Goal: Transaction & Acquisition: Purchase product/service

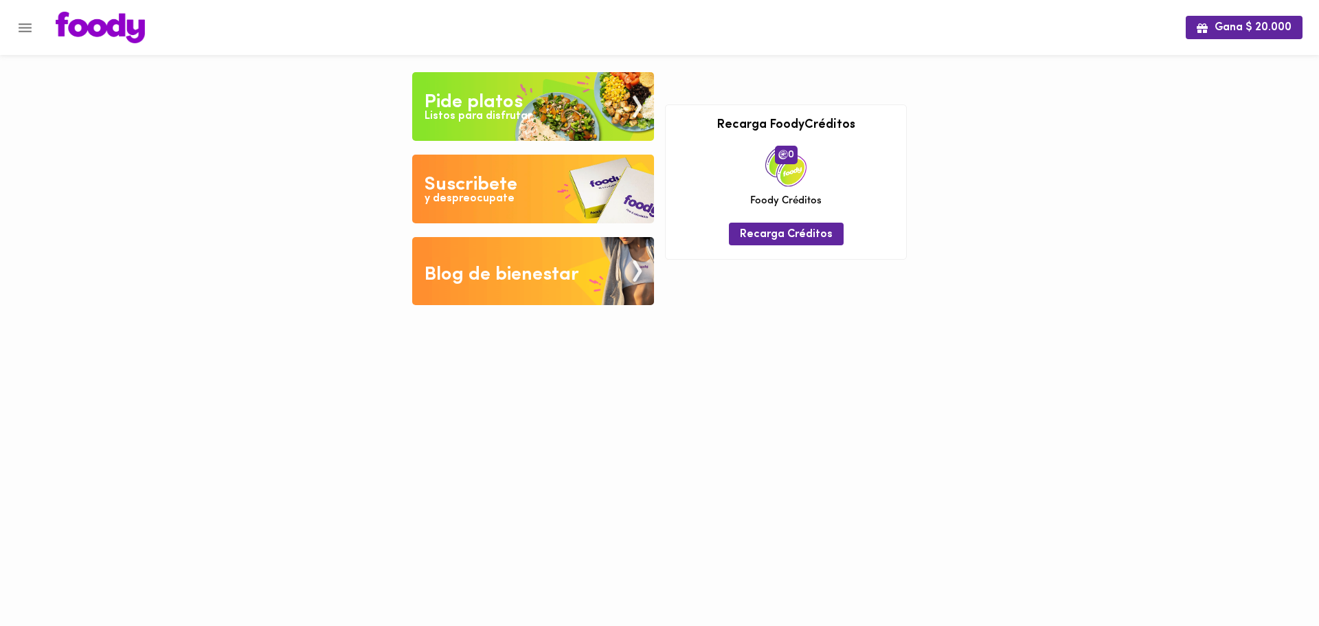
click at [555, 119] on img at bounding box center [533, 106] width 242 height 69
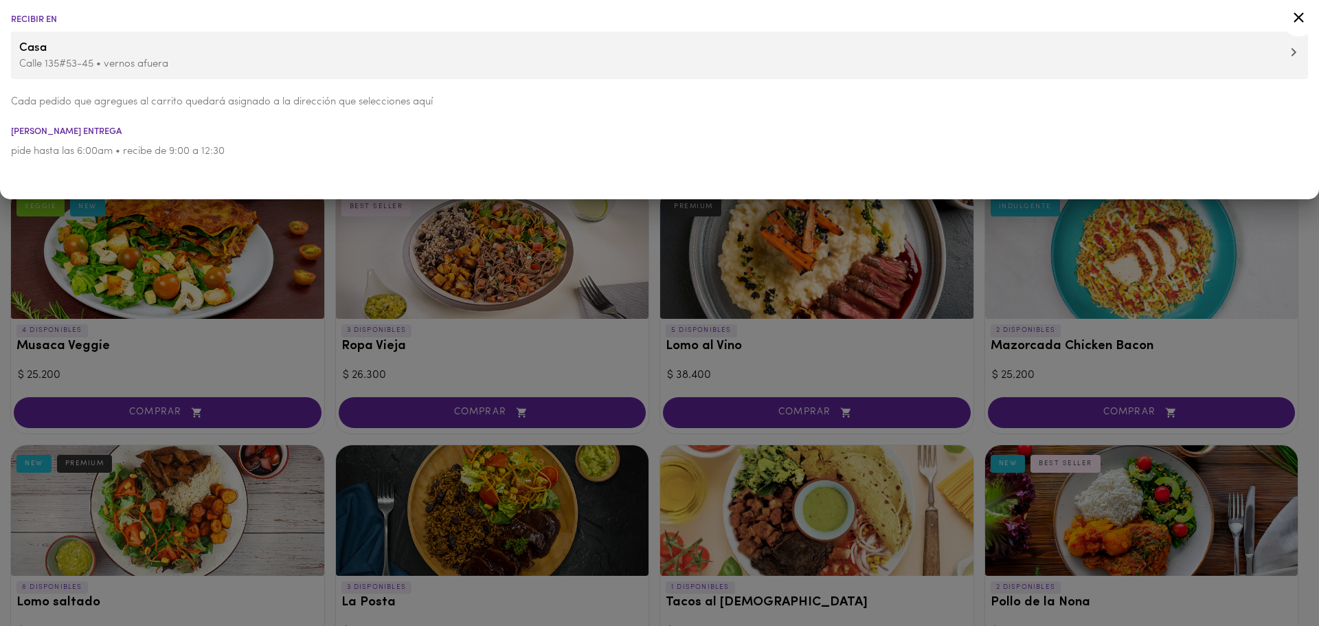
click at [1295, 49] on icon at bounding box center [1294, 52] width 6 height 10
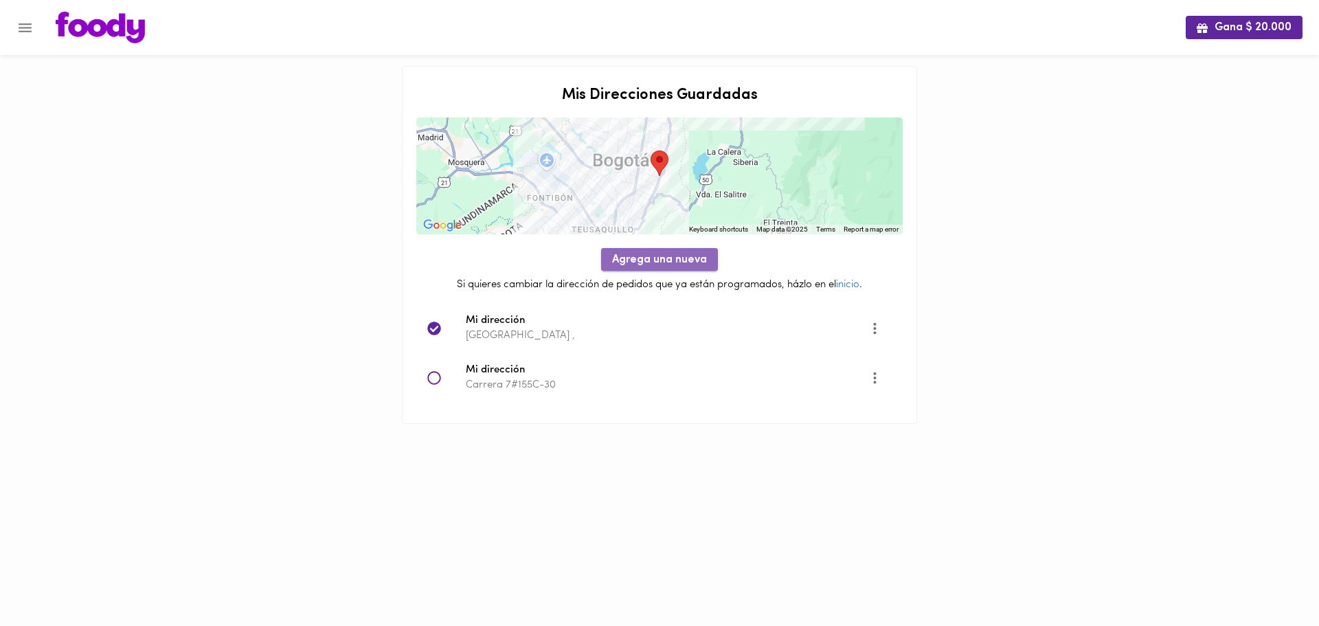
click at [663, 255] on span "Agrega una nueva" at bounding box center [659, 260] width 95 height 13
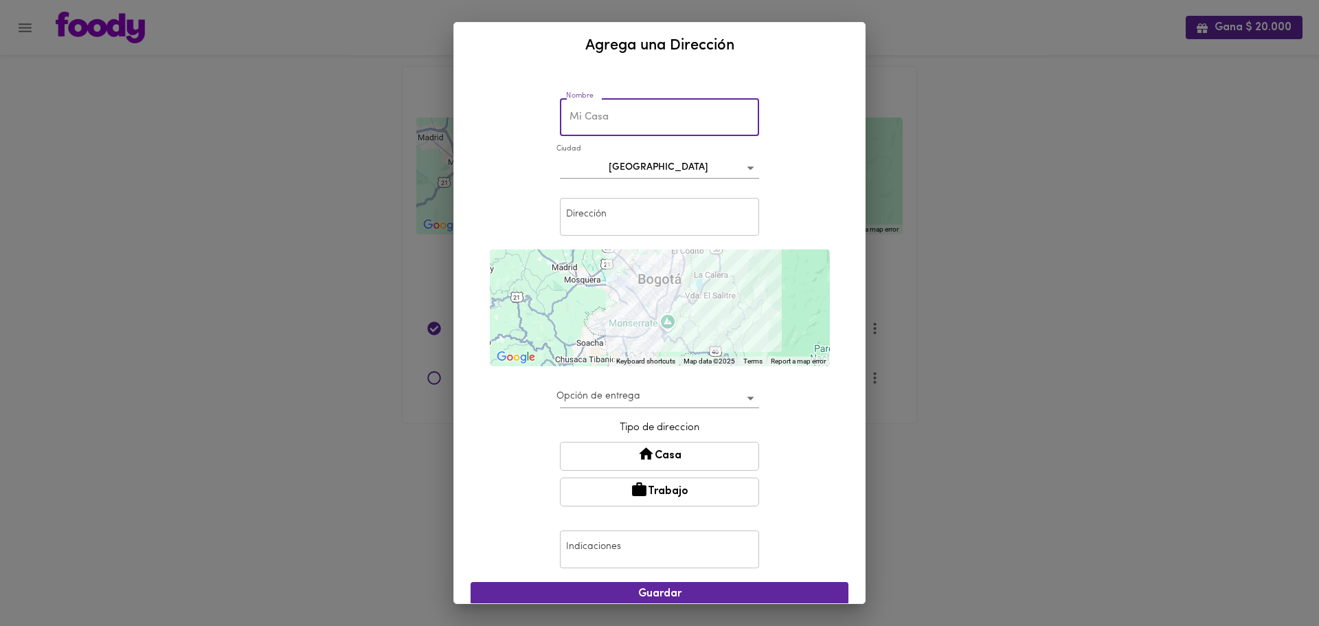
click at [630, 126] on input "text" at bounding box center [659, 117] width 199 height 38
type input "Empresa"
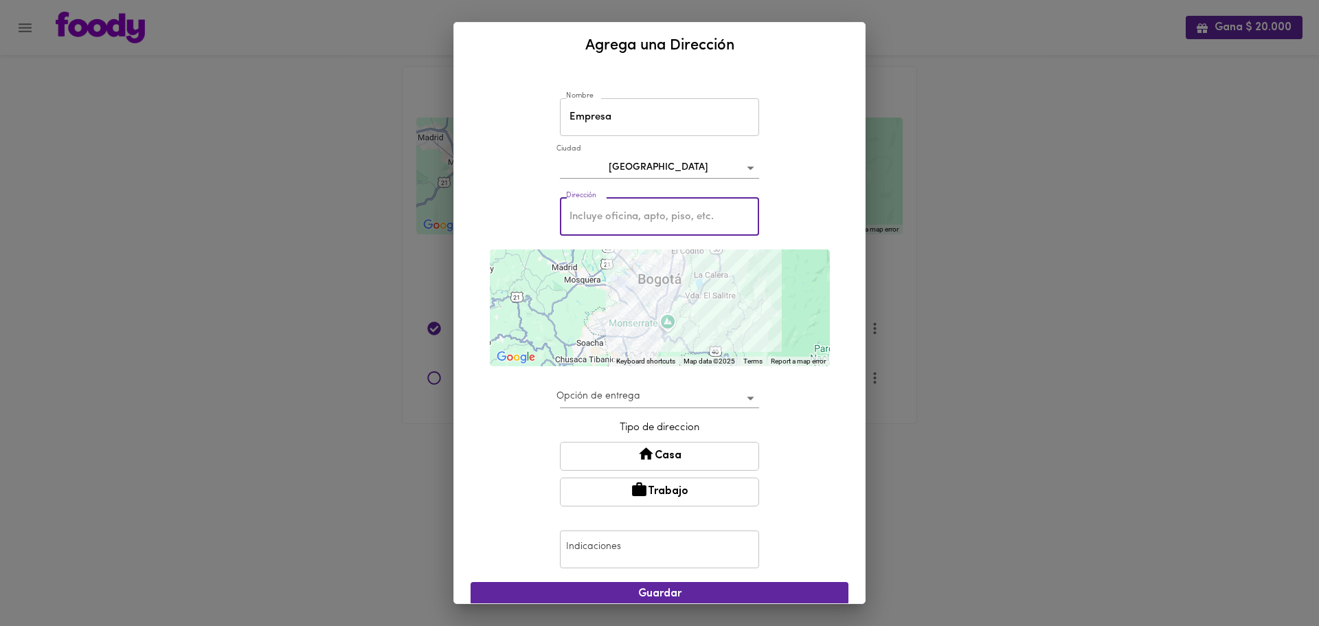
click at [631, 218] on input "text" at bounding box center [659, 217] width 199 height 38
paste input "CL 196 B # 20 - 75"
type input "CL 196 B # 20 - 75"
click at [635, 396] on body "Gana $ 20.000 Mis Direcciones Guardadas ← Move left → Move right ↑ Move up ↓ Mo…" at bounding box center [659, 229] width 1319 height 458
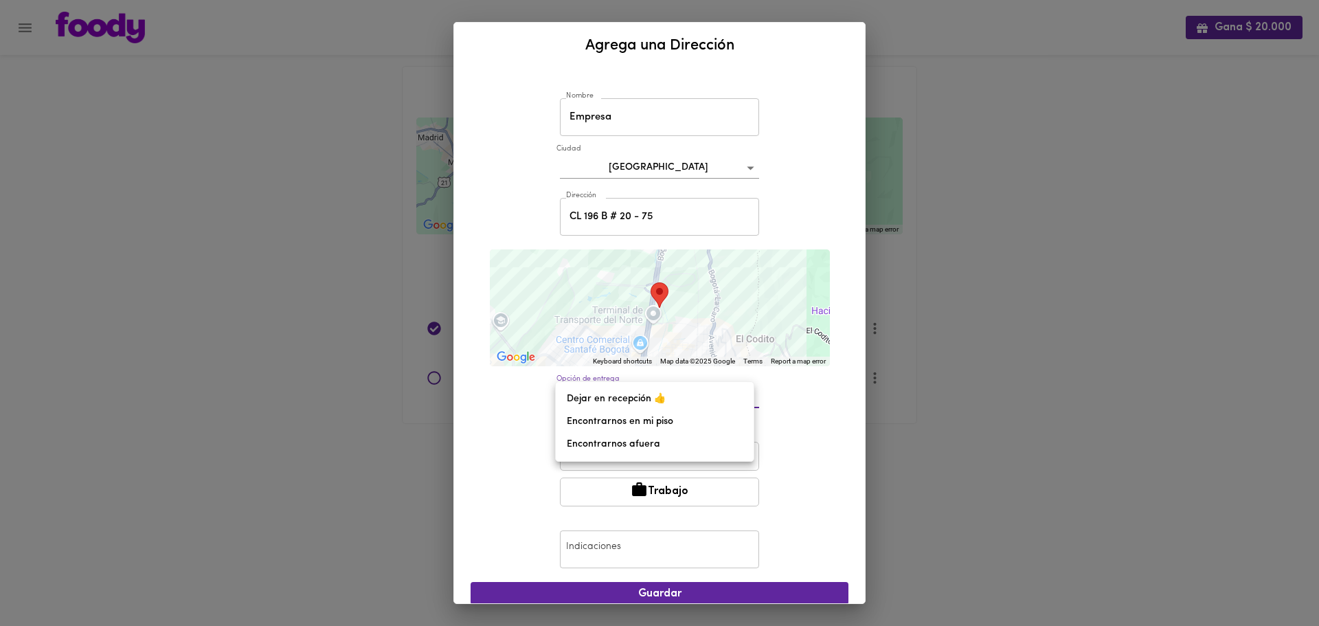
click at [594, 444] on li "Encontrarnos afuera" at bounding box center [655, 444] width 198 height 23
type input "meet-outside"
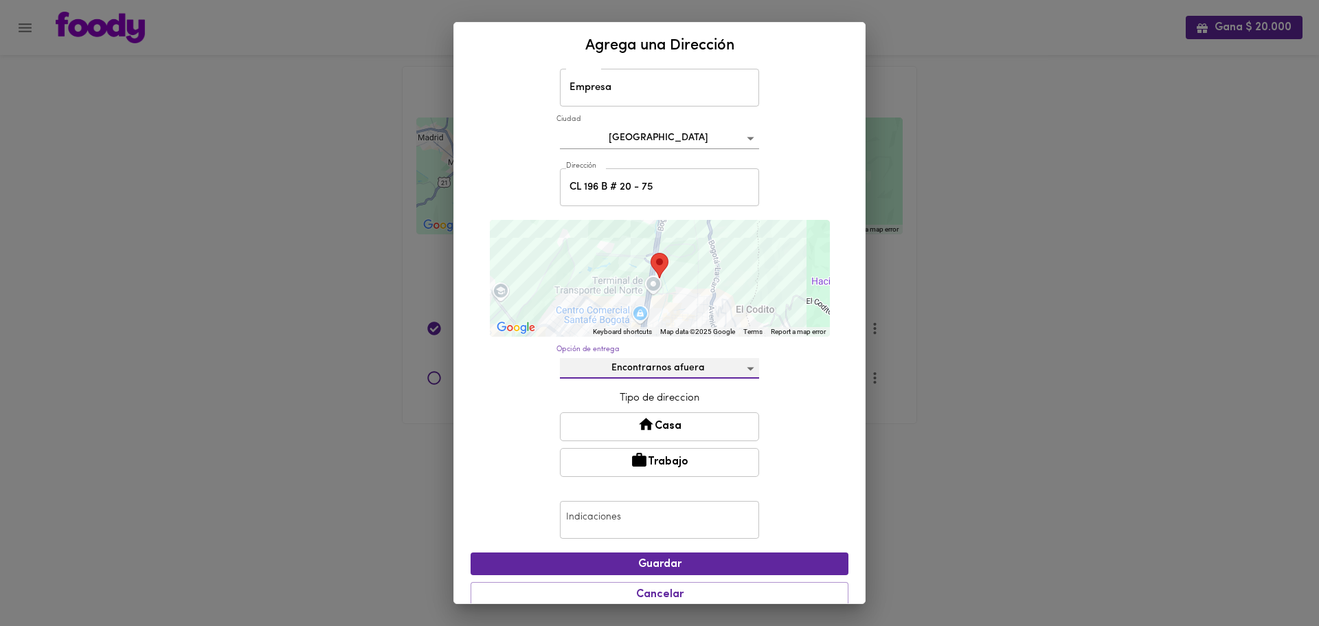
scroll to position [46, 0]
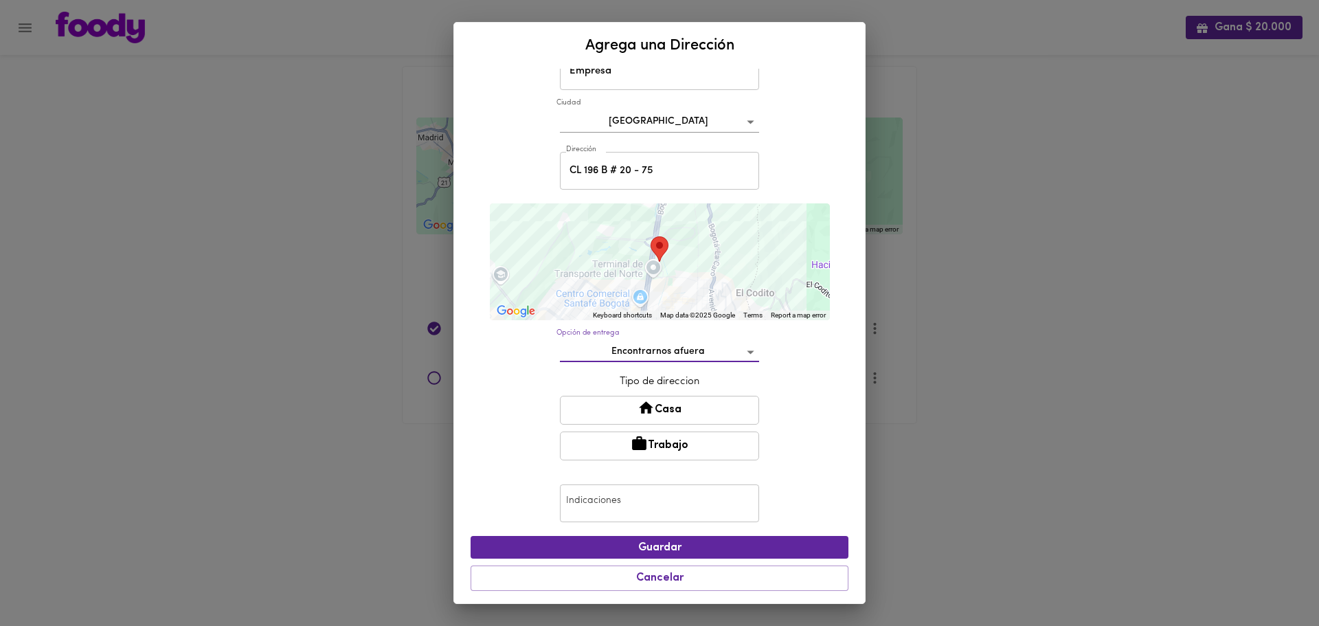
click at [635, 444] on icon at bounding box center [639, 443] width 14 height 14
click at [649, 445] on button "Trabajo" at bounding box center [659, 446] width 199 height 29
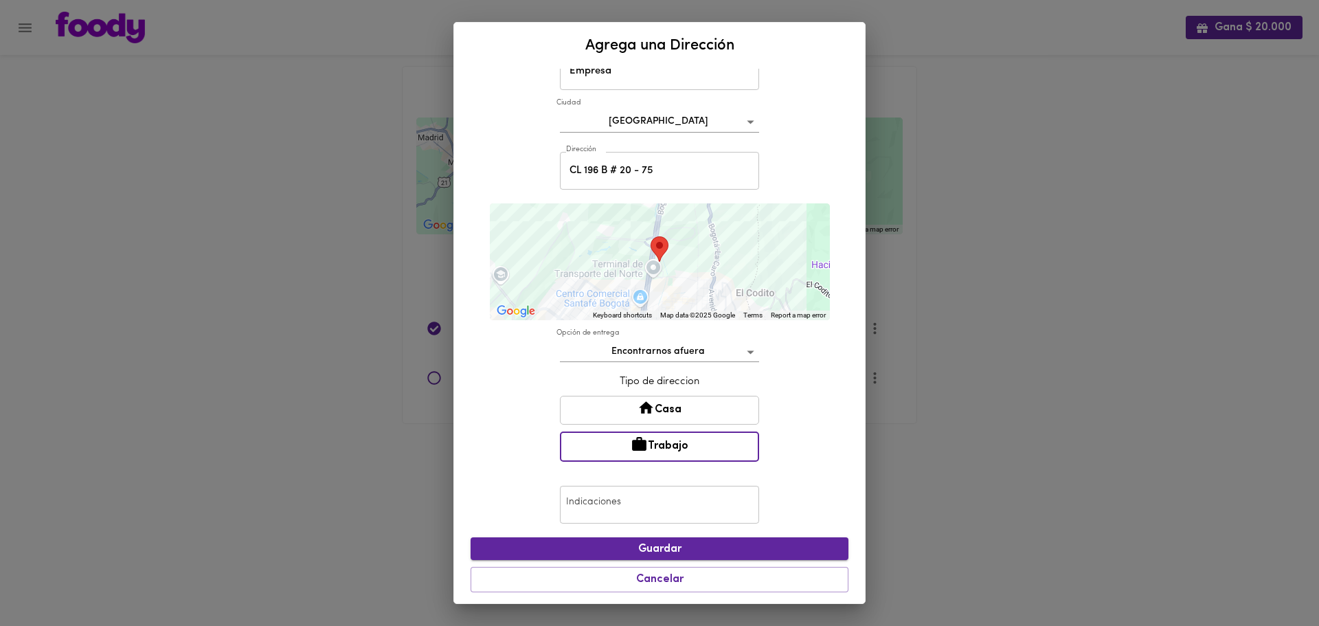
click at [637, 552] on span "Guardar" at bounding box center [660, 549] width 356 height 13
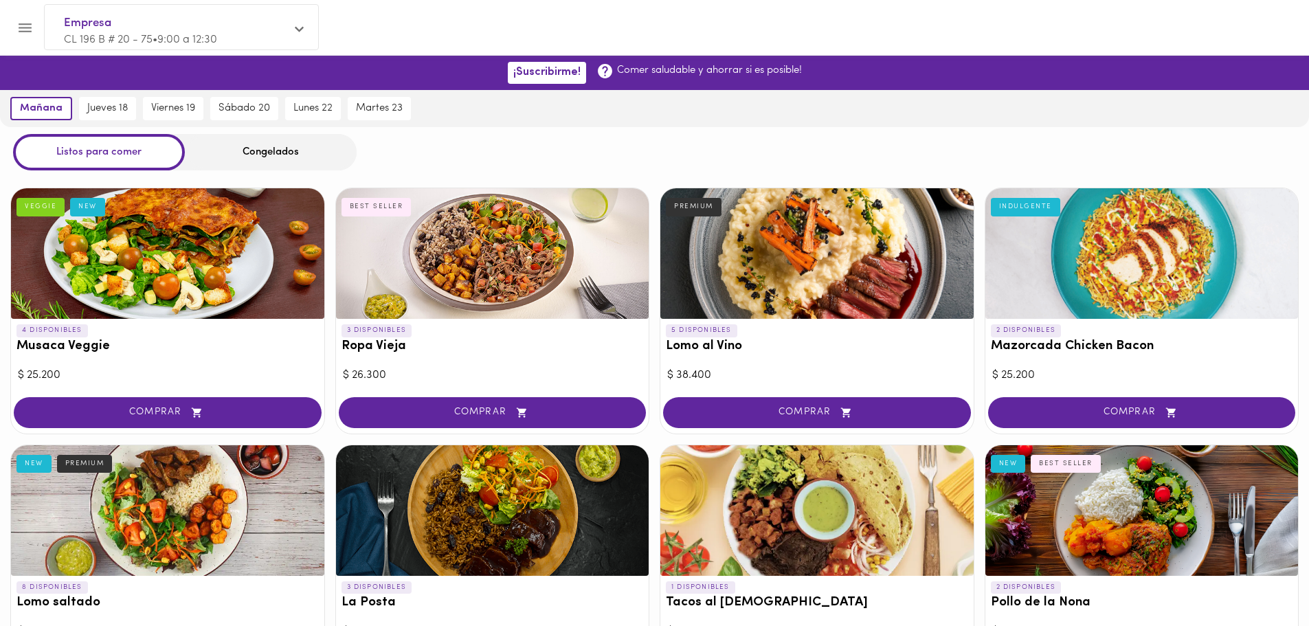
click at [275, 153] on div "Congelados" at bounding box center [271, 152] width 172 height 36
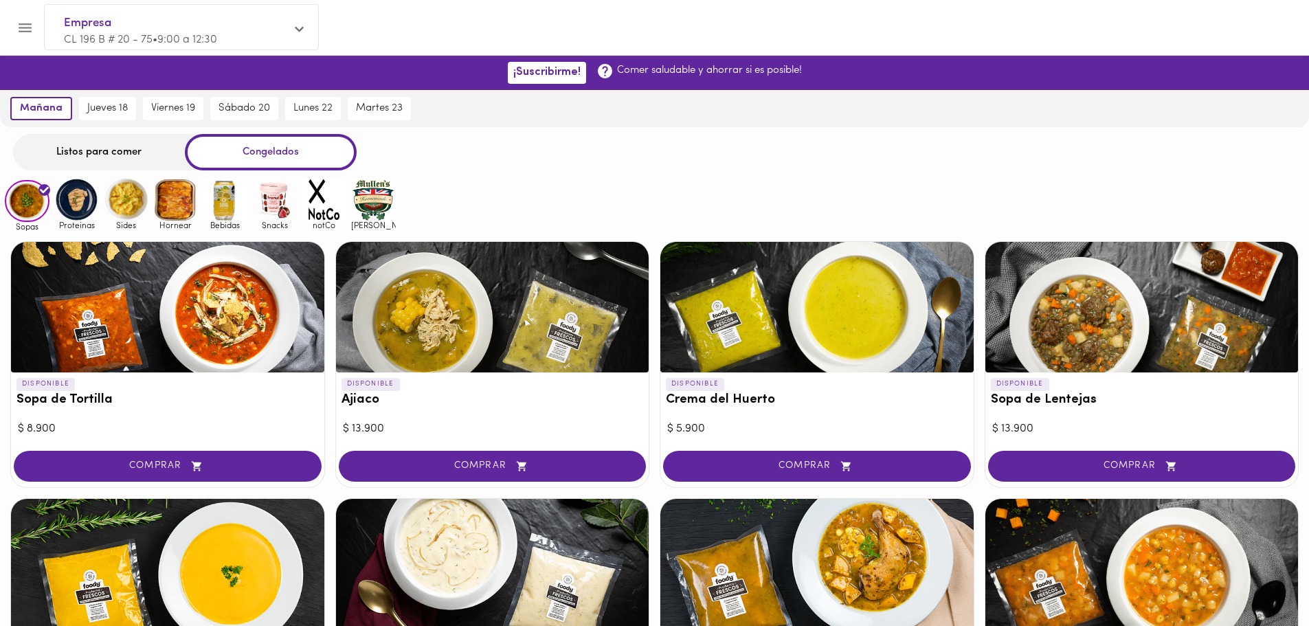
click at [368, 202] on img at bounding box center [373, 199] width 45 height 45
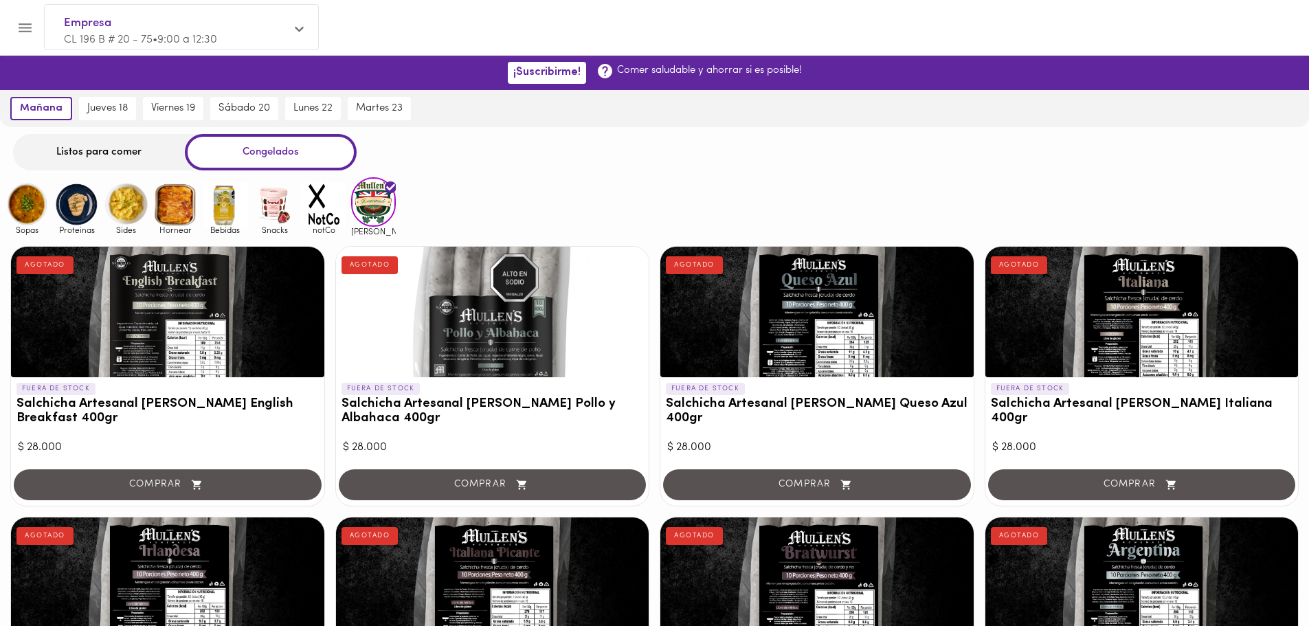
click at [276, 217] on img at bounding box center [274, 204] width 45 height 45
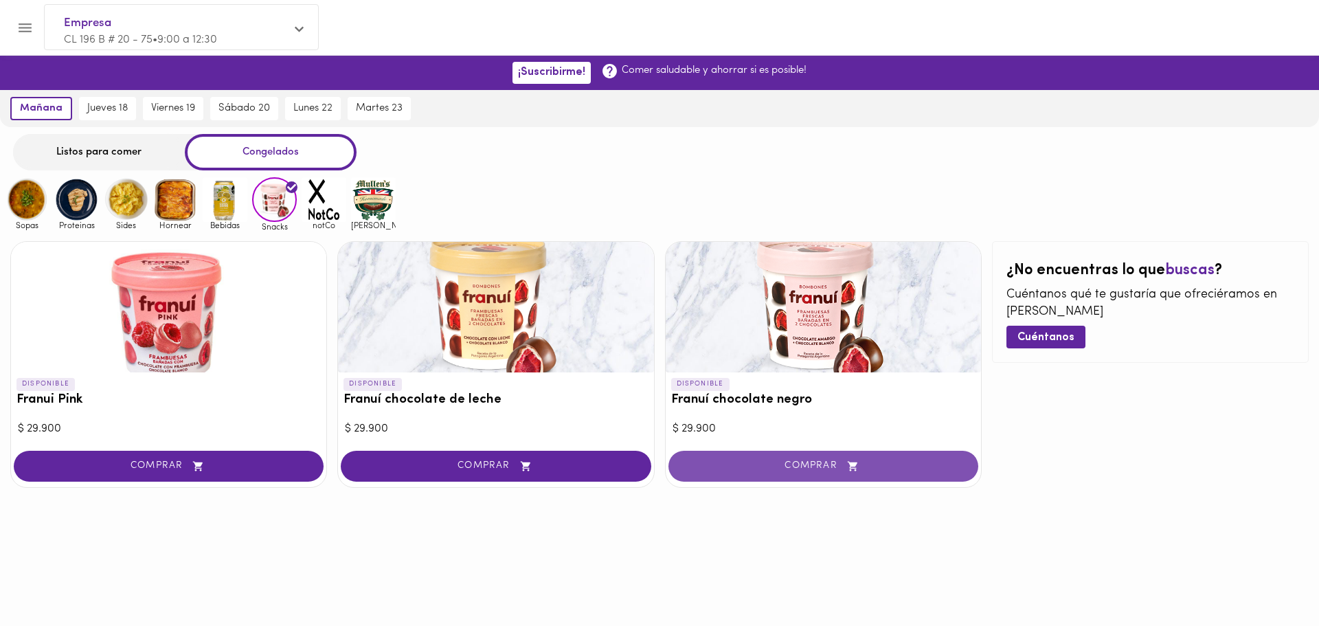
click at [781, 465] on span "COMPRAR" at bounding box center [824, 466] width 276 height 12
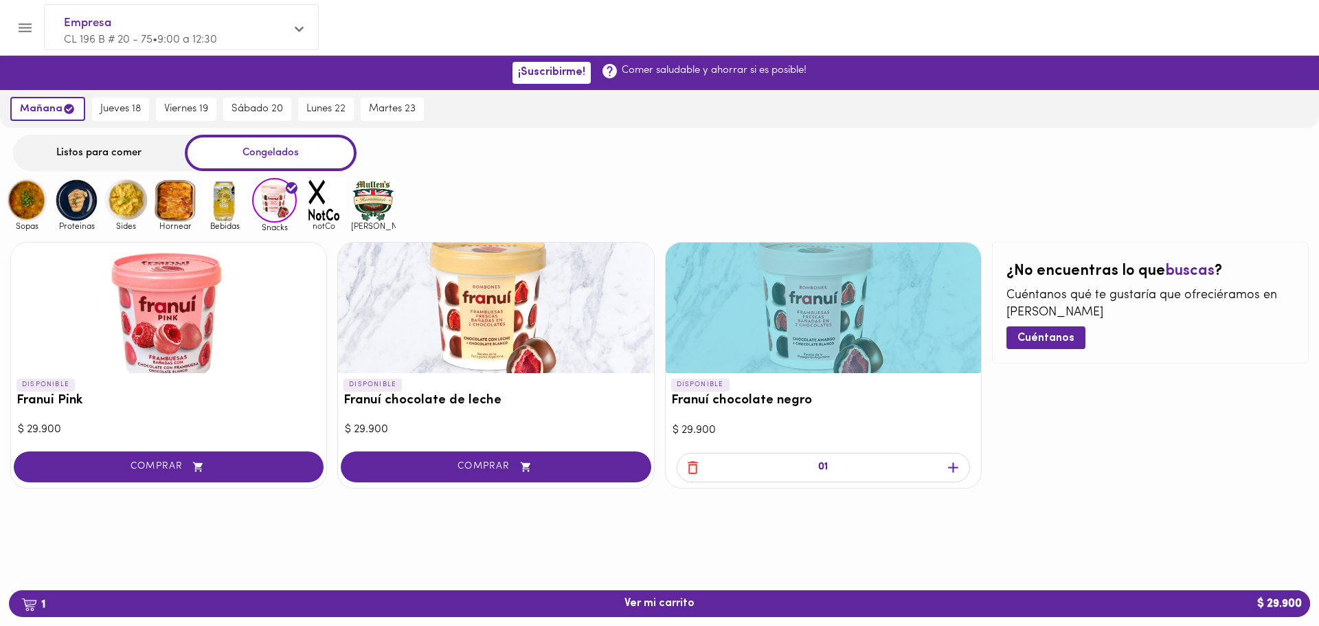
click at [961, 463] on icon "button" at bounding box center [953, 467] width 17 height 17
click at [961, 463] on div "03" at bounding box center [823, 469] width 315 height 38
click at [961, 463] on icon "button" at bounding box center [953, 467] width 17 height 17
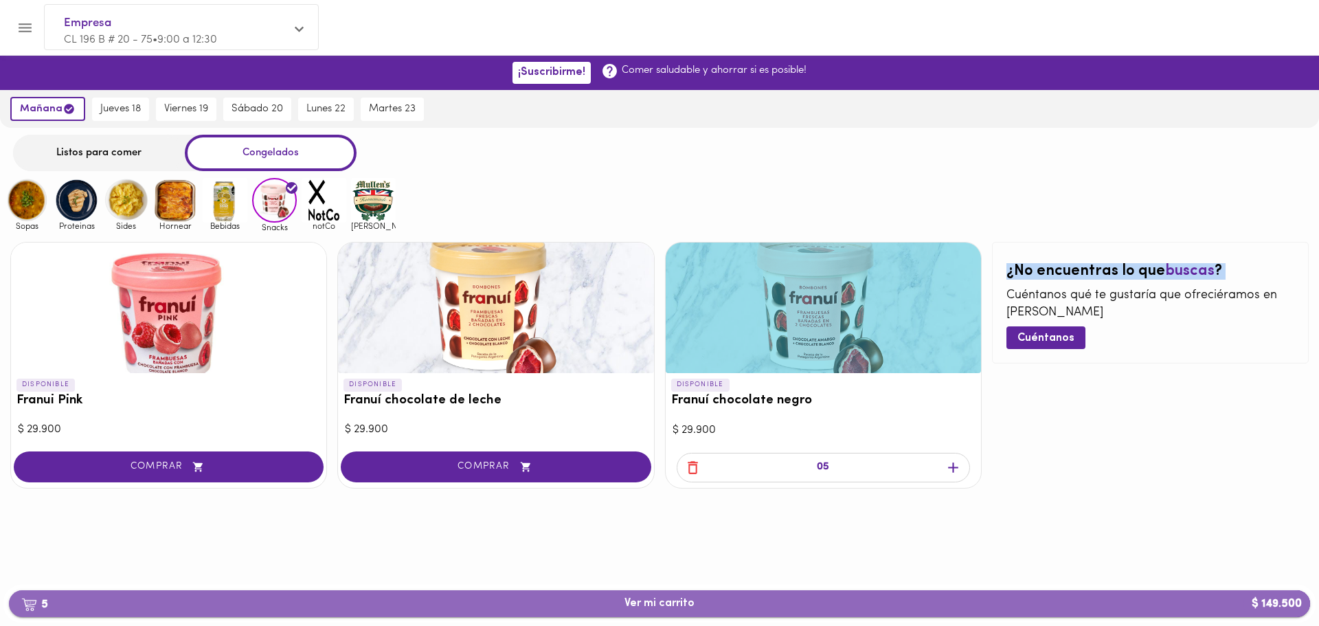
click at [707, 599] on span "5 Ver mi carrito $ 149.500" at bounding box center [660, 603] width 1280 height 13
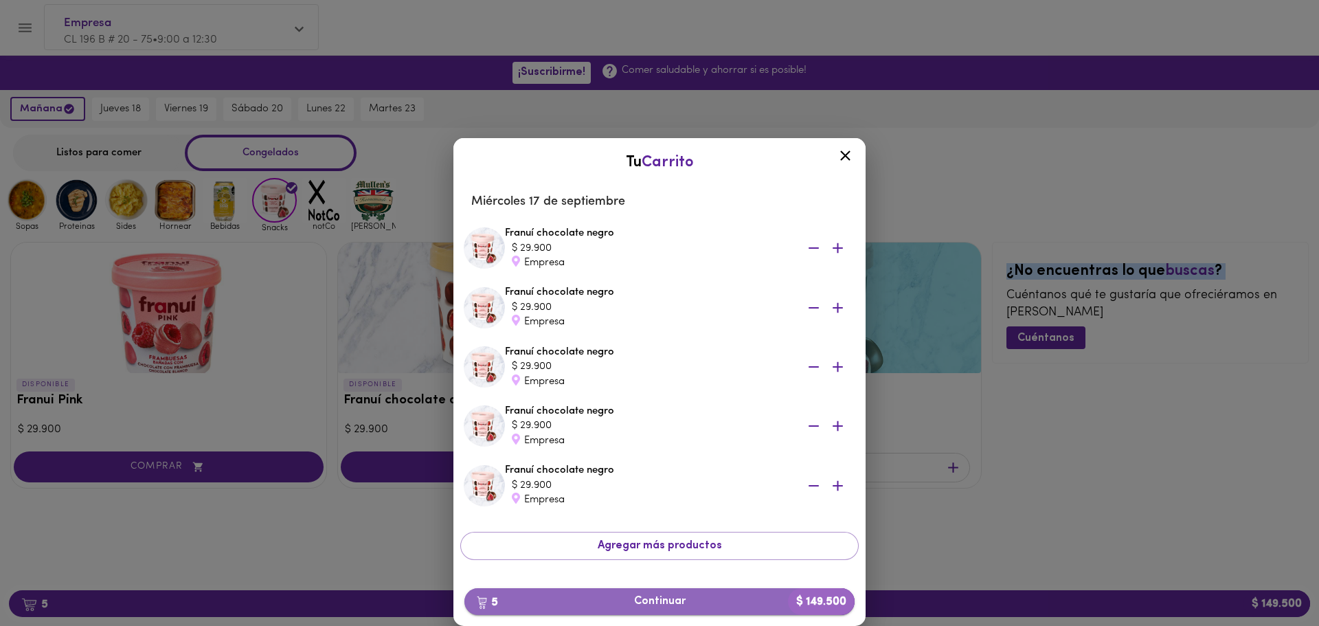
click at [660, 595] on span "5 Continuar $ 149.500" at bounding box center [660, 601] width 368 height 13
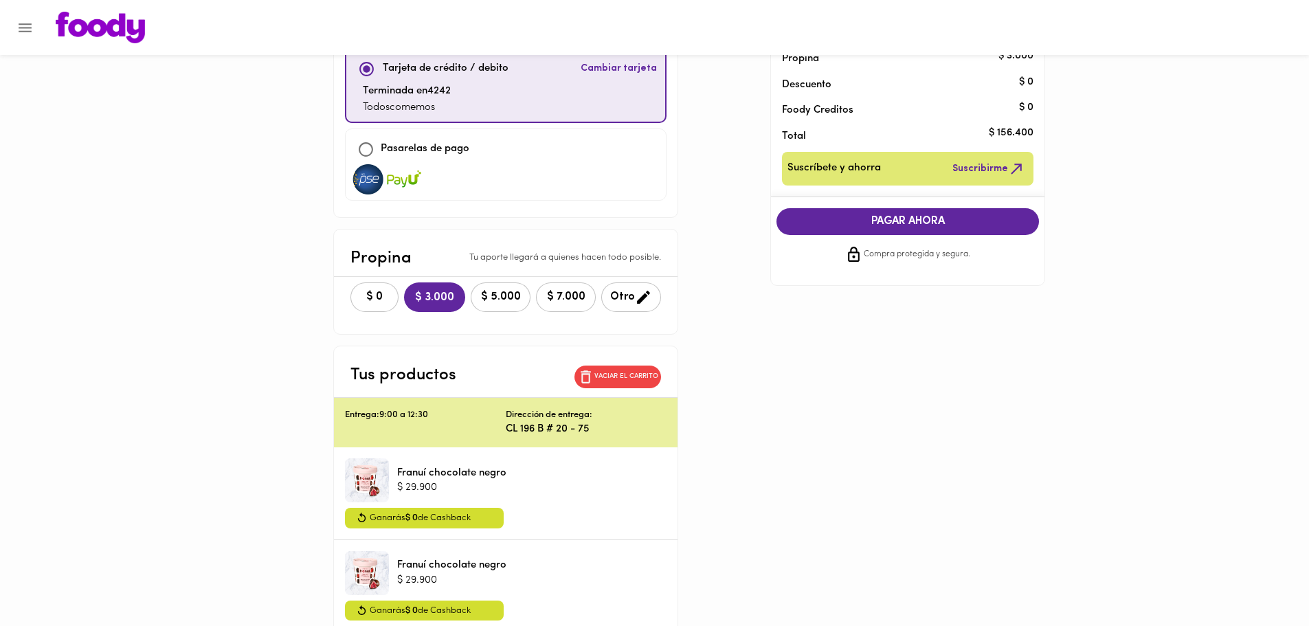
scroll to position [69, 0]
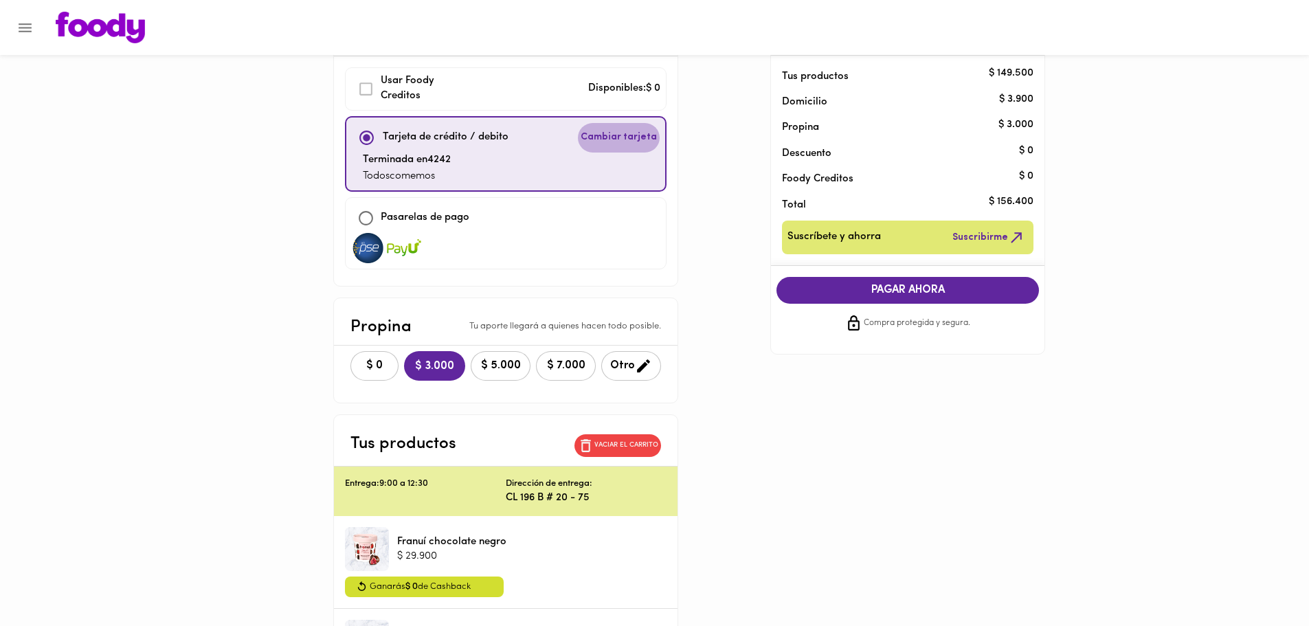
click at [633, 144] on span "Cambiar tarjeta" at bounding box center [619, 138] width 76 height 14
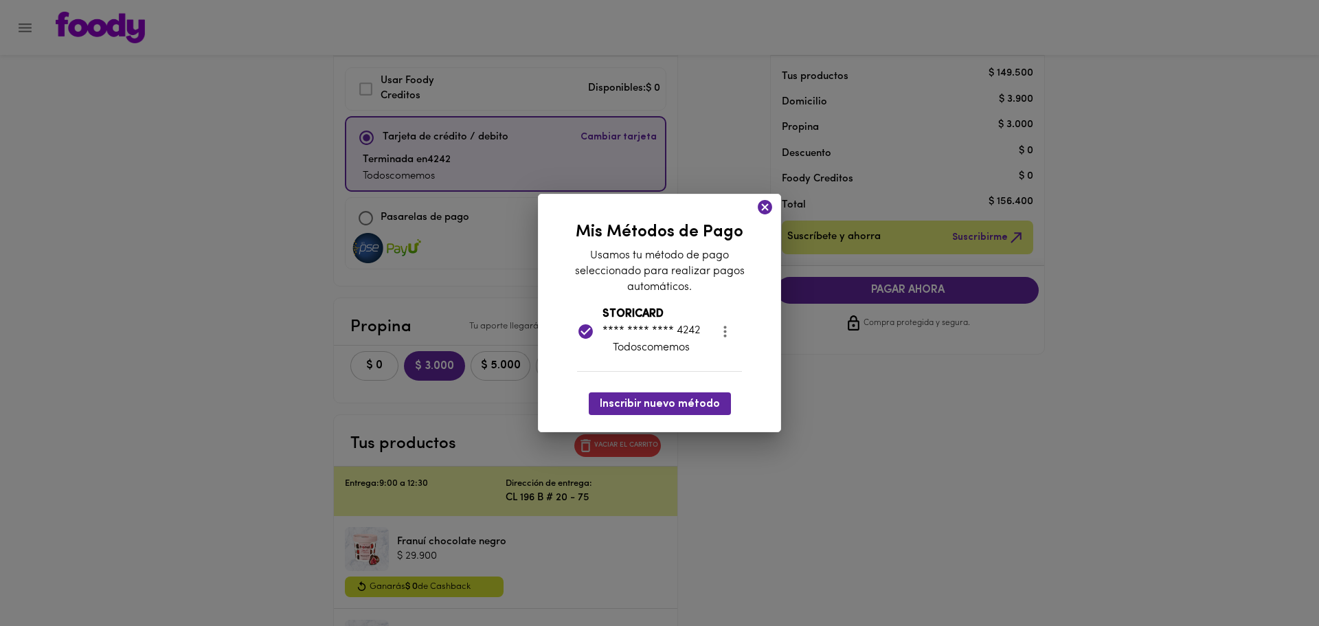
click at [726, 329] on icon "more" at bounding box center [725, 331] width 17 height 17
click at [720, 339] on ul "Eliminar" at bounding box center [738, 332] width 58 height 34
click at [632, 409] on div at bounding box center [659, 313] width 1319 height 626
click at [645, 403] on span "Inscribir nuevo método" at bounding box center [660, 404] width 120 height 13
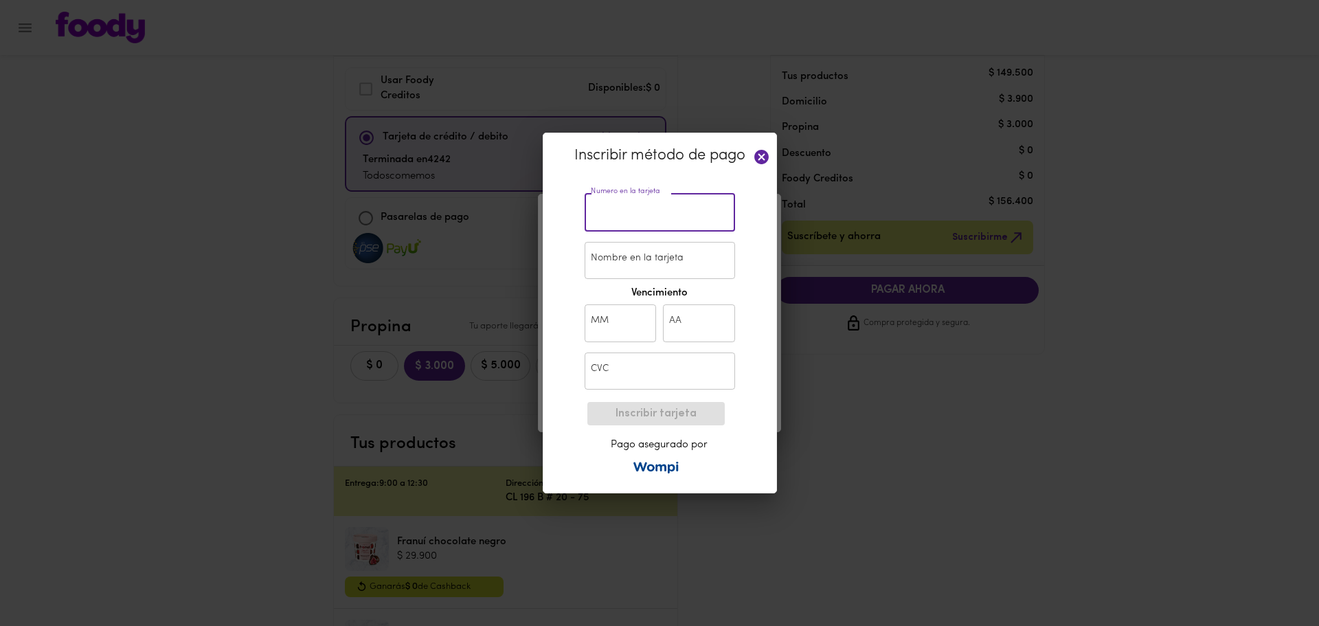
click at [638, 212] on input "text" at bounding box center [660, 213] width 150 height 38
click at [643, 262] on input "Nombre en la tarjeta" at bounding box center [660, 261] width 150 height 38
type input "[DEMOGRAPHIC_DATA][PERSON_NAME]"
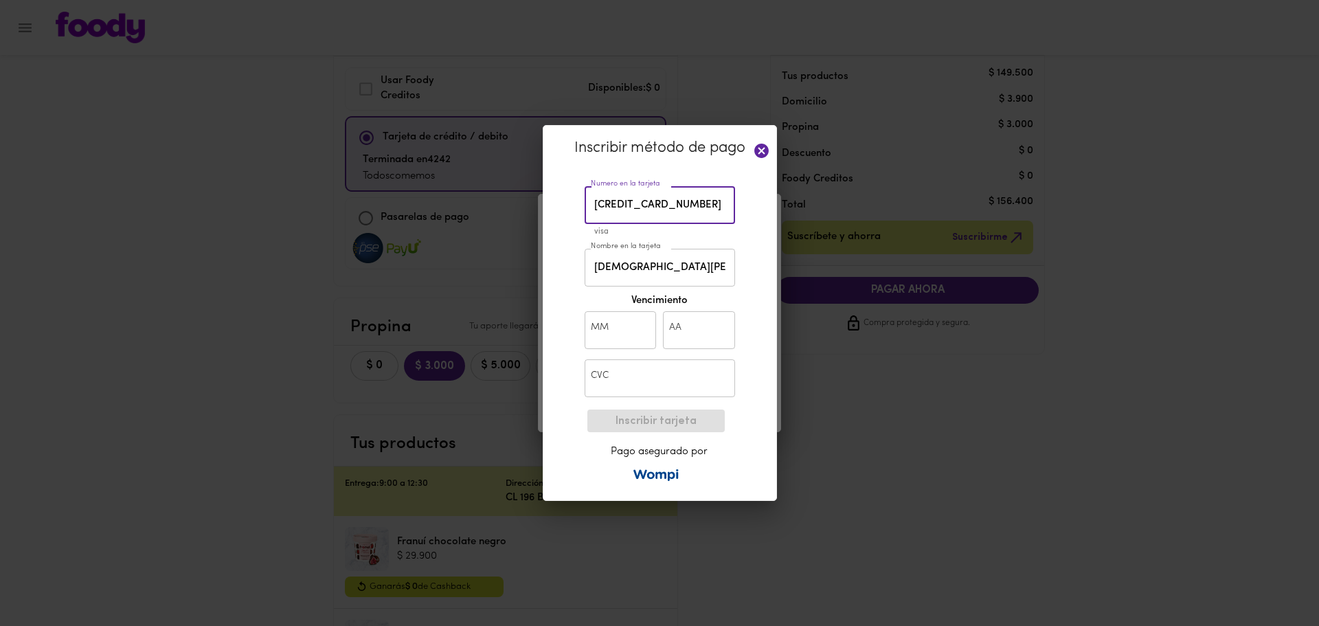
type input "[CREDIT_CARD_NUMBER]"
click at [608, 322] on input "text" at bounding box center [621, 330] width 72 height 38
type input "12"
type input "27"
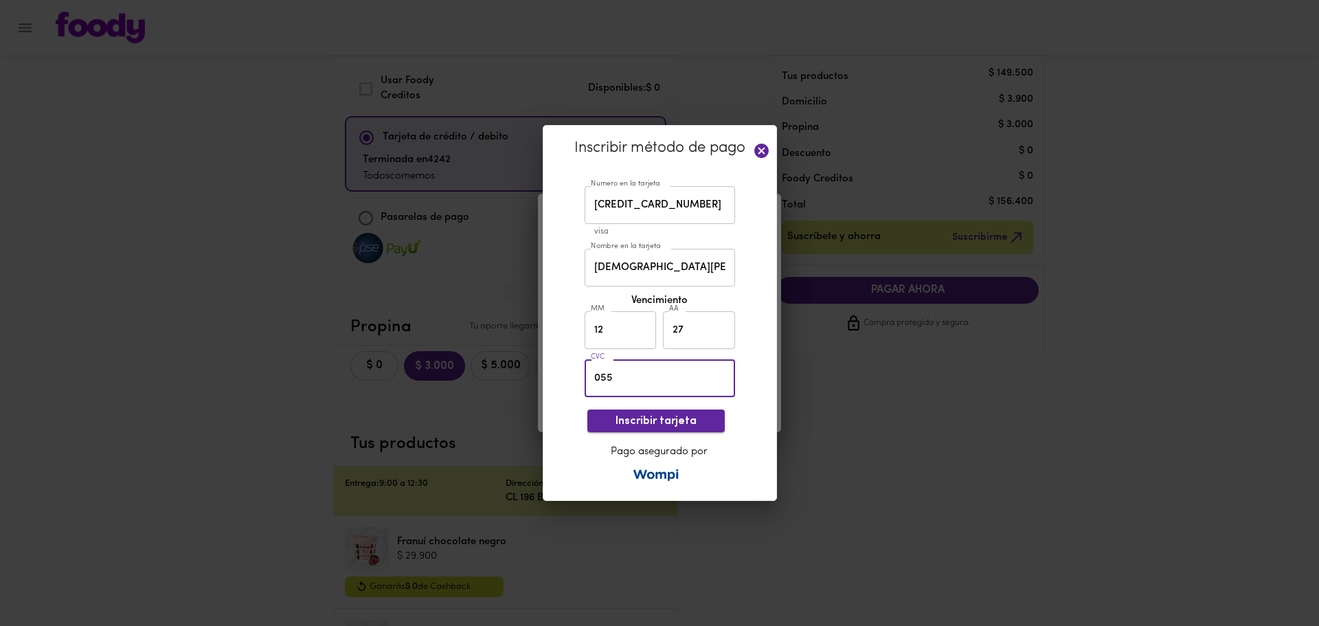
type input "055"
click at [638, 418] on span "Inscribir tarjeta" at bounding box center [656, 421] width 115 height 13
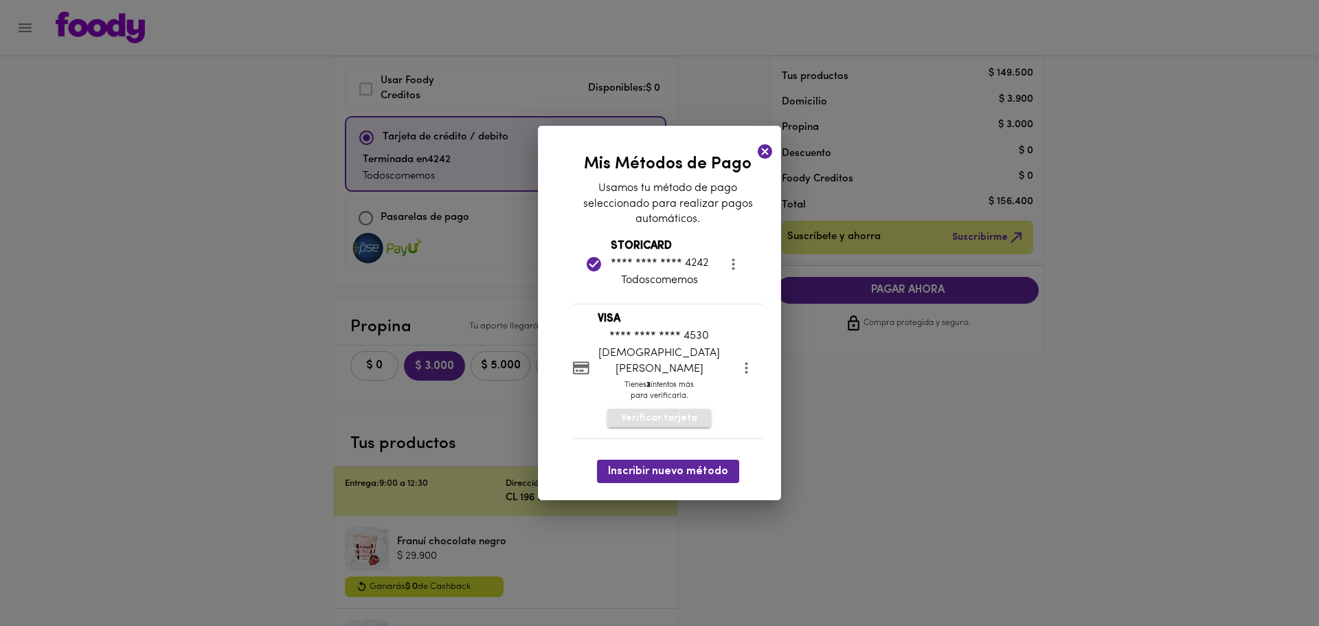
click at [659, 412] on span "Verificar tarjeta" at bounding box center [659, 419] width 76 height 14
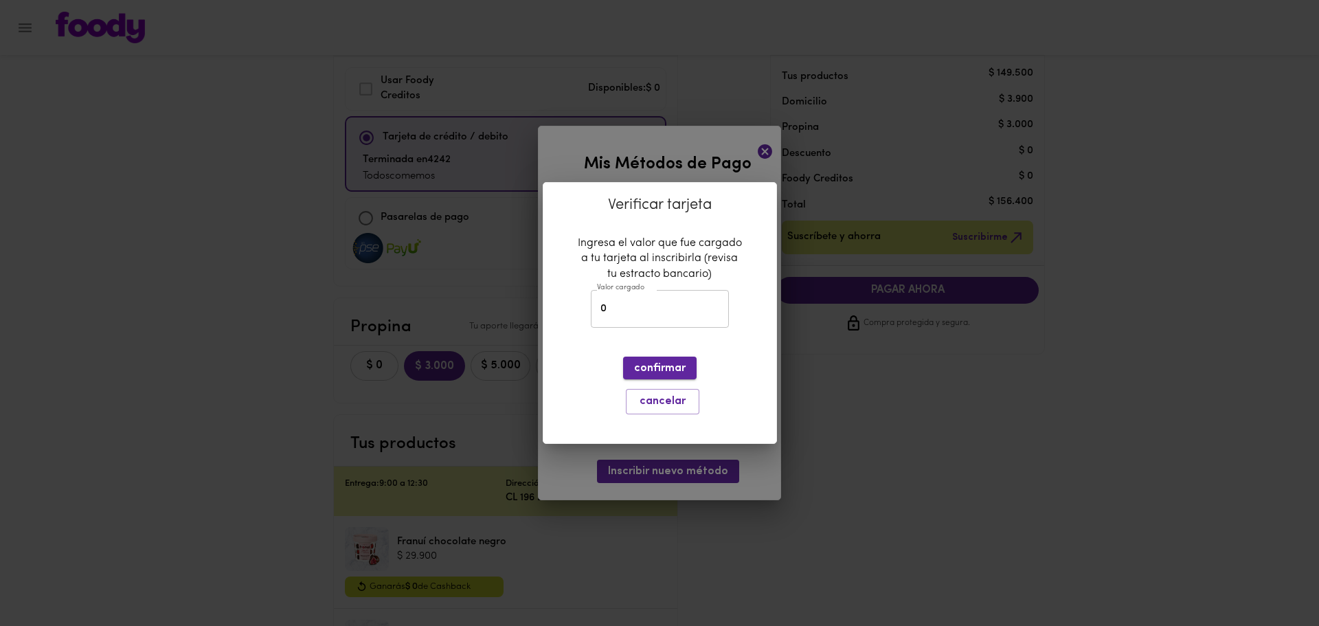
click at [653, 372] on span "confirmar" at bounding box center [660, 368] width 52 height 13
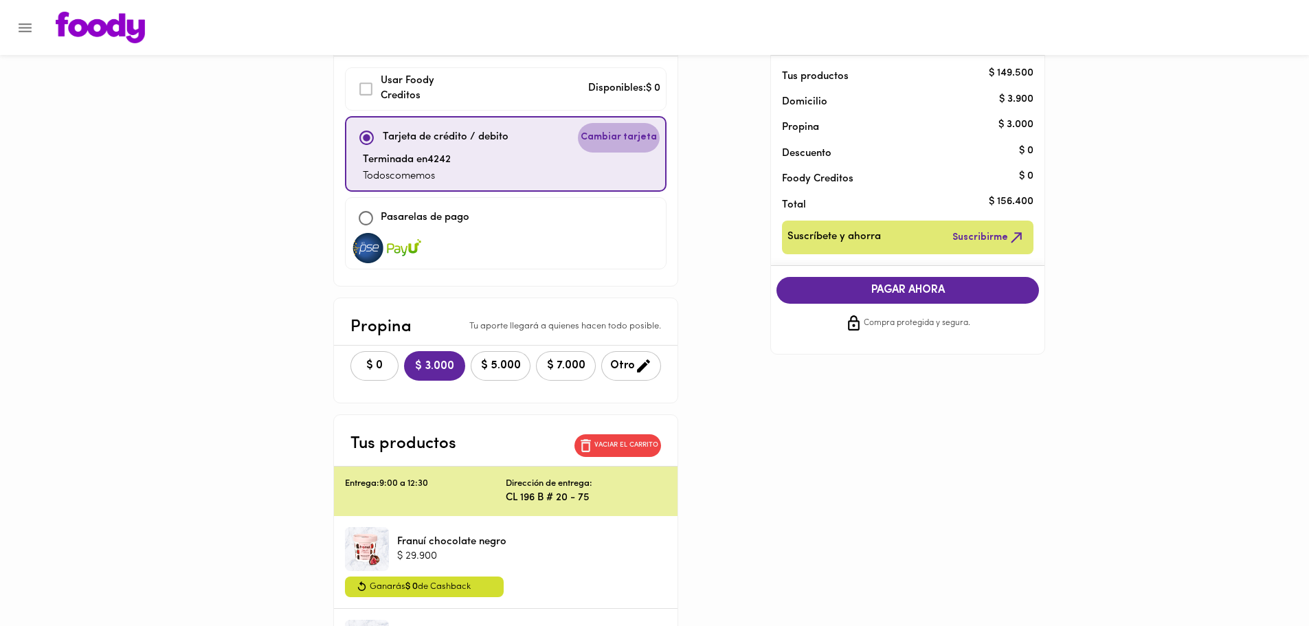
click at [628, 144] on button "Cambiar tarjeta" at bounding box center [619, 138] width 82 height 30
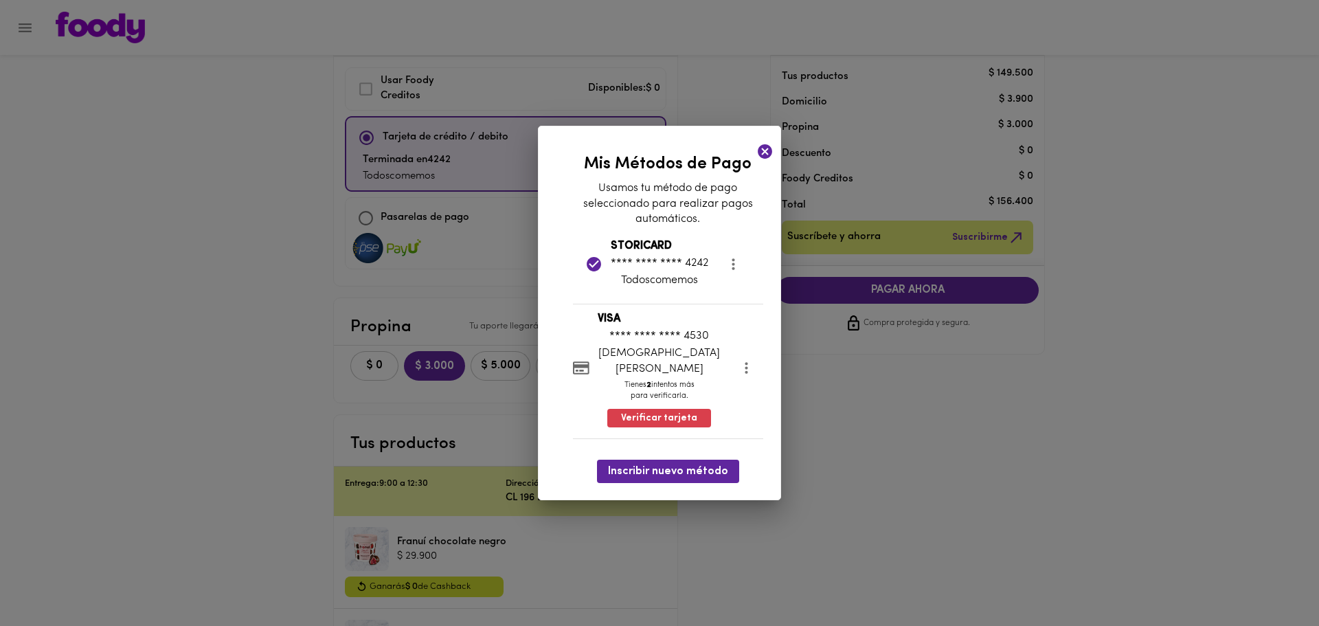
click at [651, 361] on p "[DEMOGRAPHIC_DATA][PERSON_NAME]" at bounding box center [660, 362] width 124 height 32
click at [637, 412] on span "Verificar tarjeta" at bounding box center [659, 419] width 76 height 14
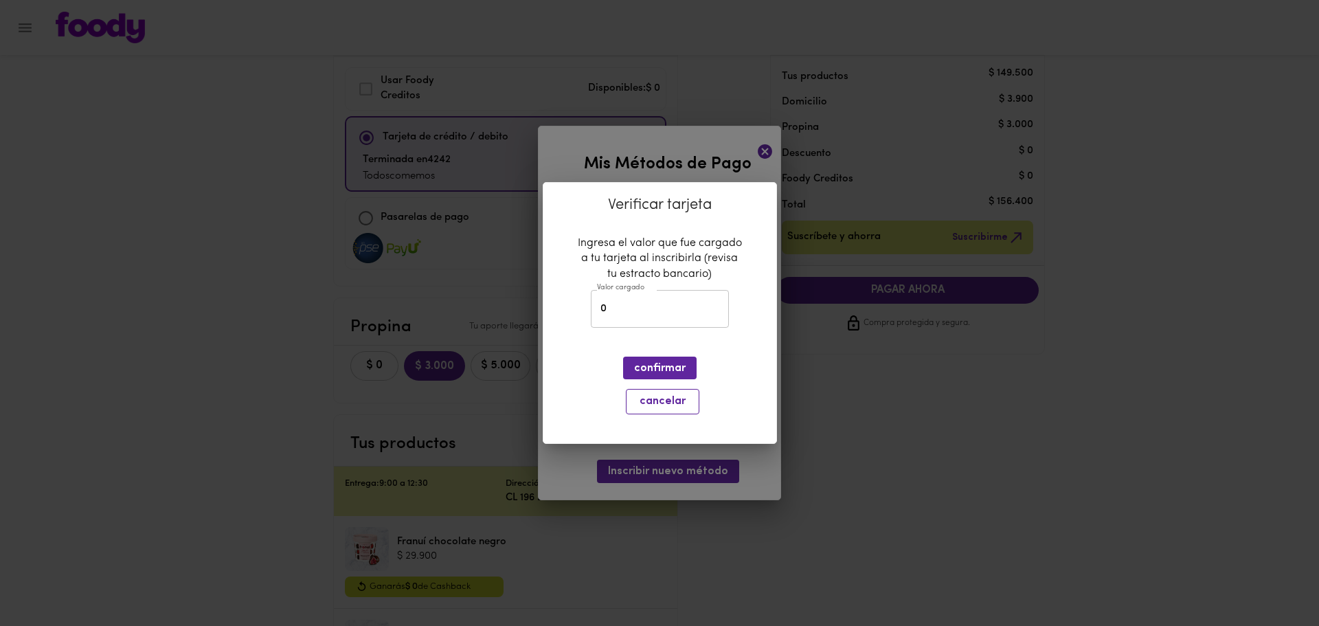
click at [640, 410] on button "cancelar" at bounding box center [663, 401] width 74 height 25
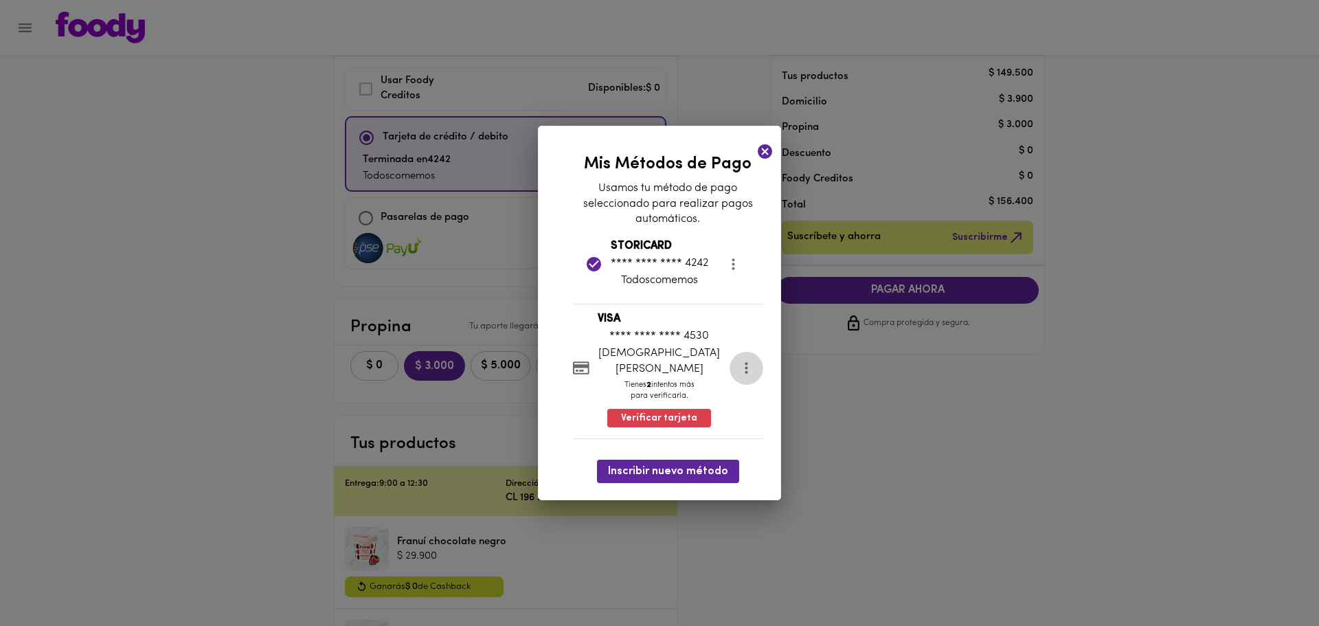
click at [738, 375] on icon "more" at bounding box center [746, 367] width 17 height 17
click at [681, 373] on div at bounding box center [659, 313] width 1319 height 626
click at [638, 414] on span "Verificar tarjeta" at bounding box center [659, 419] width 76 height 14
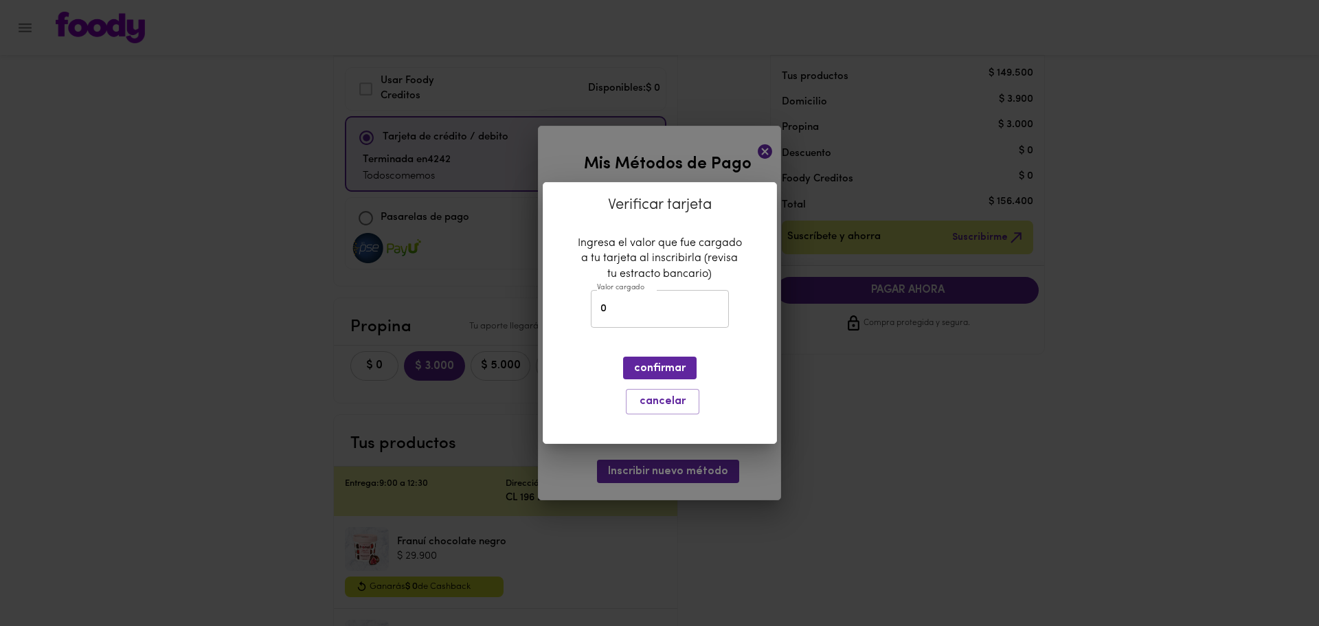
click at [757, 164] on div "Verificar tarjeta Ingresa el valor que fue cargado a tu tarjeta al inscribirla …" at bounding box center [659, 313] width 1319 height 626
click at [681, 405] on span "cancelar" at bounding box center [663, 401] width 56 height 13
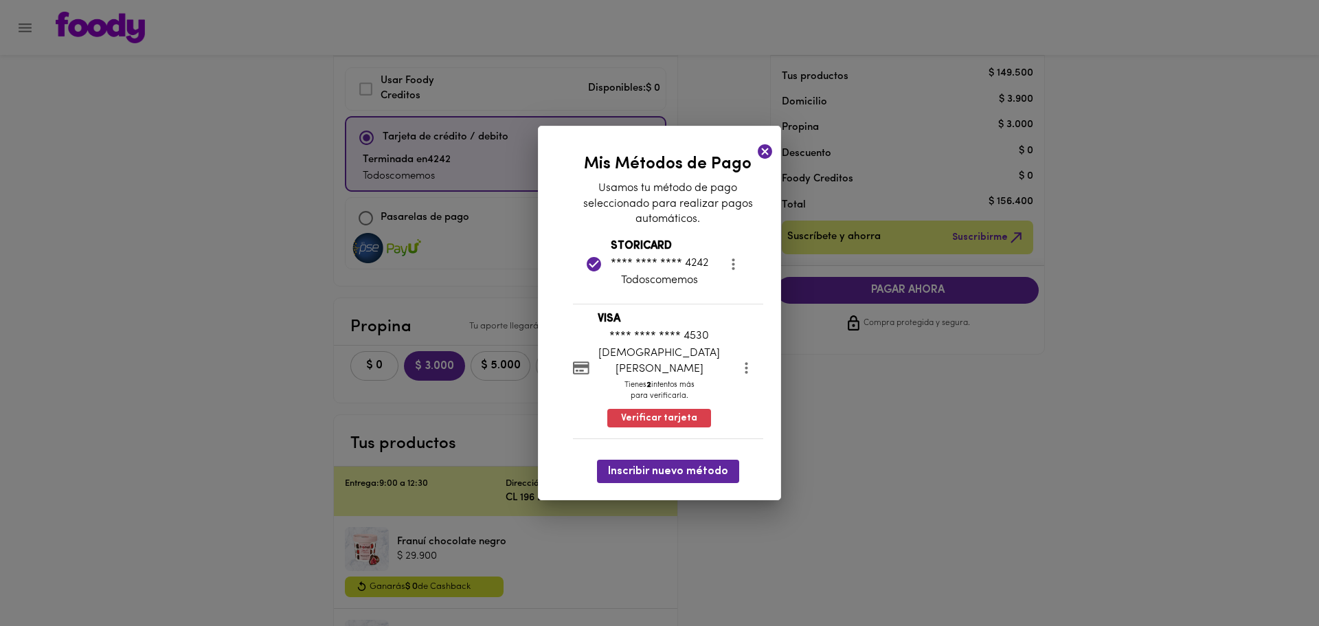
click at [771, 159] on icon at bounding box center [765, 151] width 14 height 14
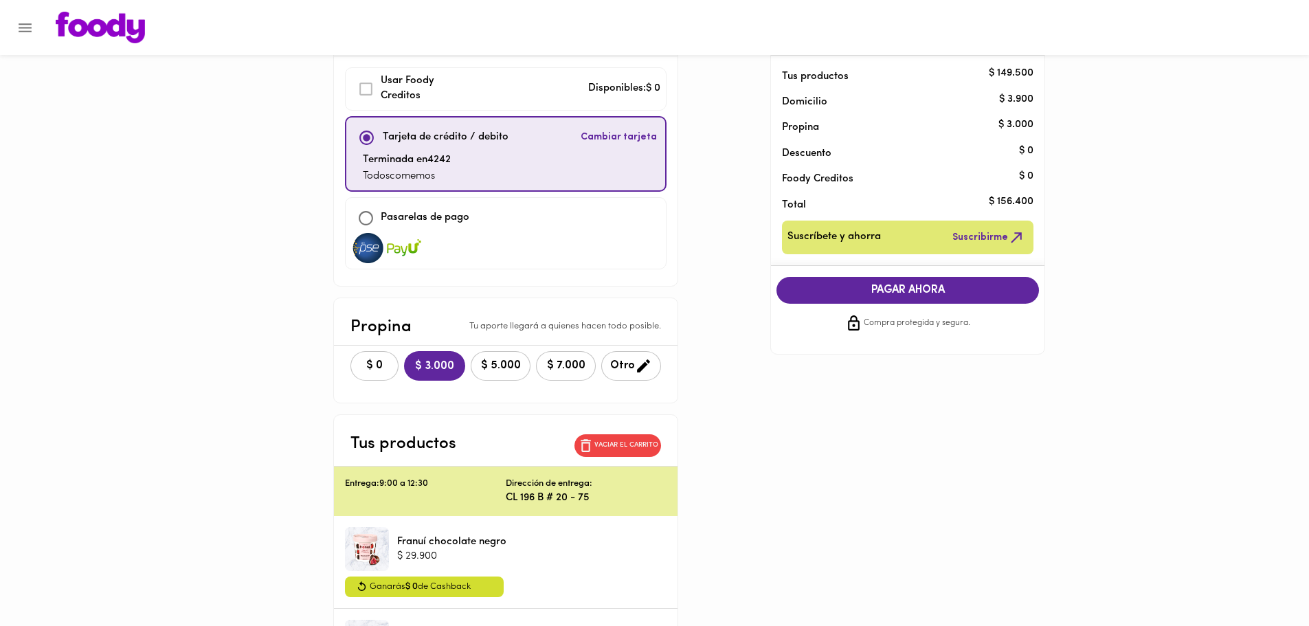
click at [715, 215] on div "Método de pago ¿Problemas? Versión anterior Usar [PERSON_NAME] Creditos Disponi…" at bounding box center [655, 498] width 804 height 996
click at [625, 138] on span "Cambiar tarjeta" at bounding box center [619, 138] width 76 height 14
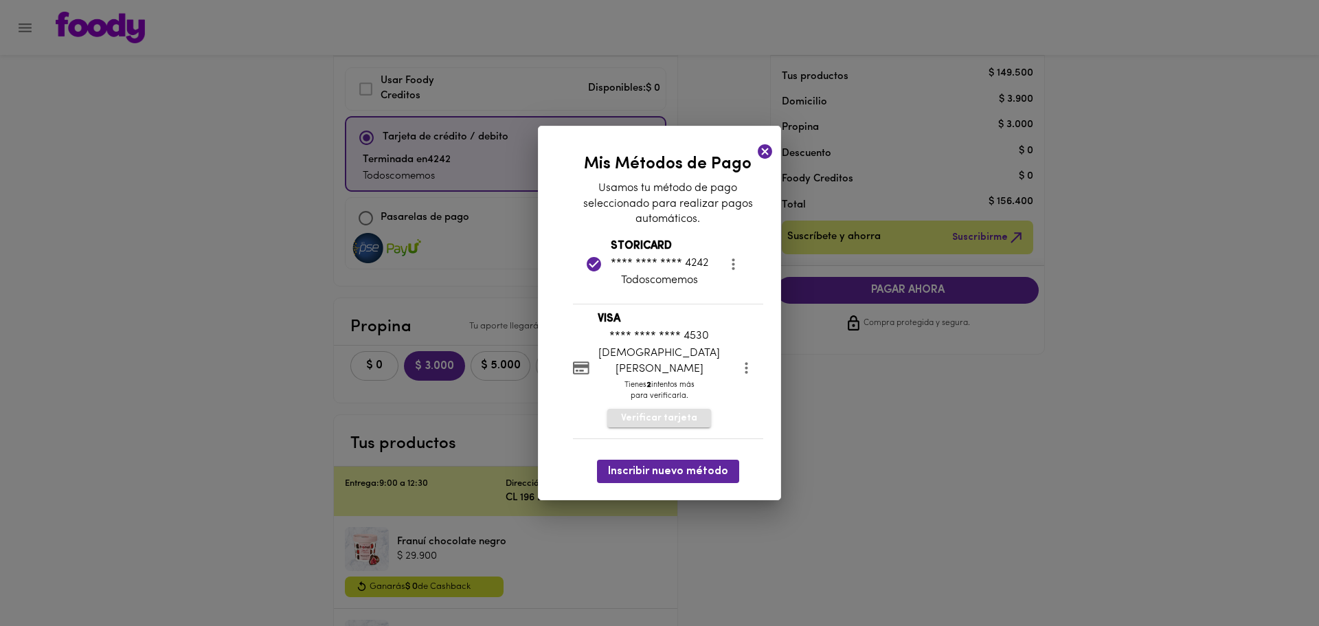
click at [640, 421] on button "Verificar tarjeta" at bounding box center [659, 418] width 104 height 19
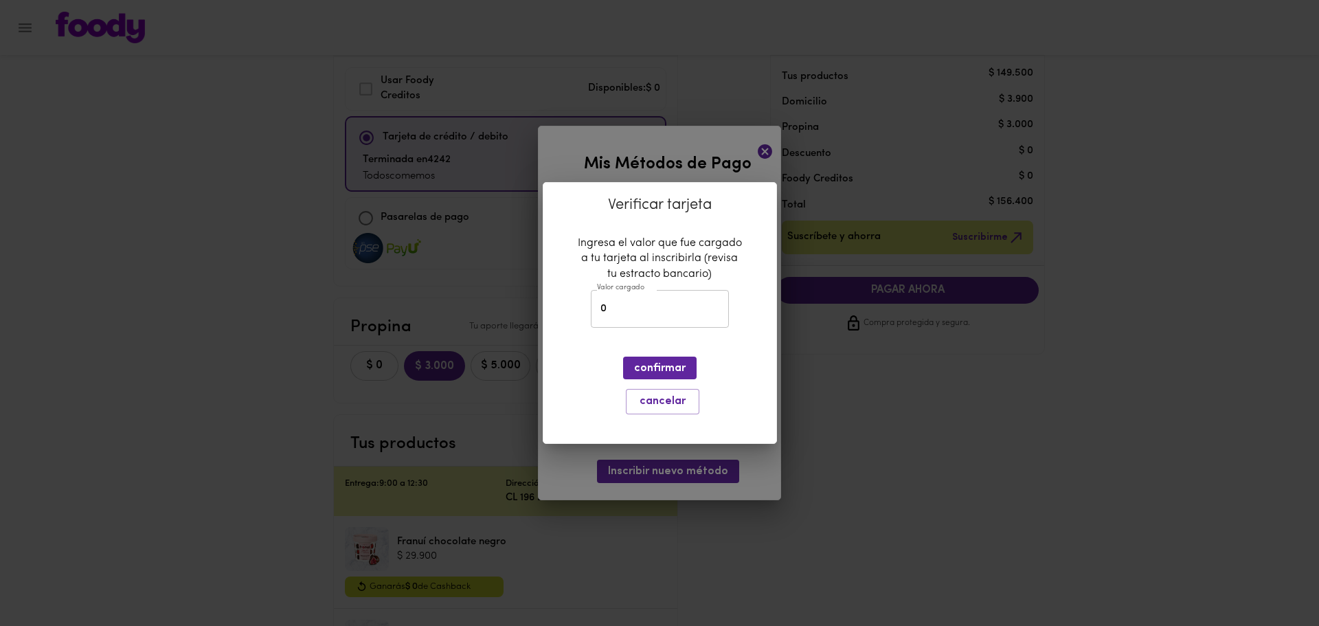
click at [598, 361] on div "Verificar tarjeta Ingresa el valor que fue cargado a tu tarjeta al inscribirla …" at bounding box center [660, 313] width 234 height 262
click at [736, 156] on div "Verificar tarjeta Ingresa el valor que fue cargado a tu tarjeta al inscribirla …" at bounding box center [659, 313] width 1319 height 626
click at [640, 409] on button "cancelar" at bounding box center [663, 401] width 74 height 25
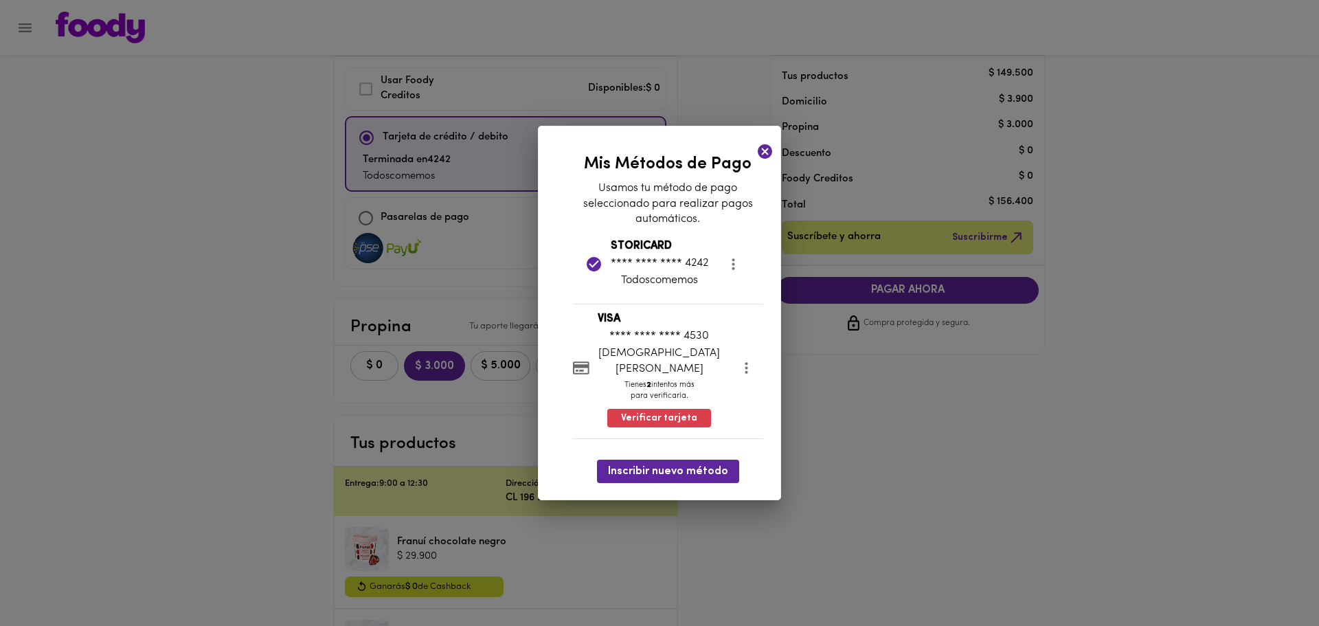
click at [768, 159] on icon at bounding box center [765, 151] width 14 height 14
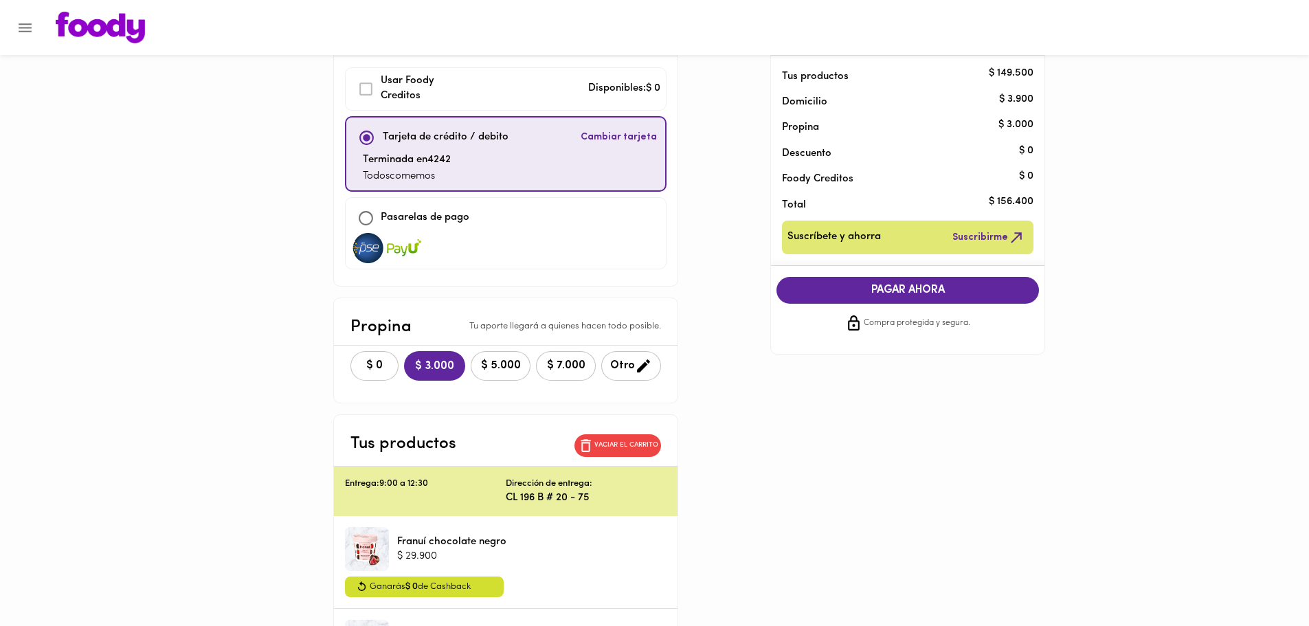
click at [724, 205] on div "Método de pago ¿Problemas? Versión anterior Usar [PERSON_NAME] Creditos Disponi…" at bounding box center [655, 498] width 804 height 996
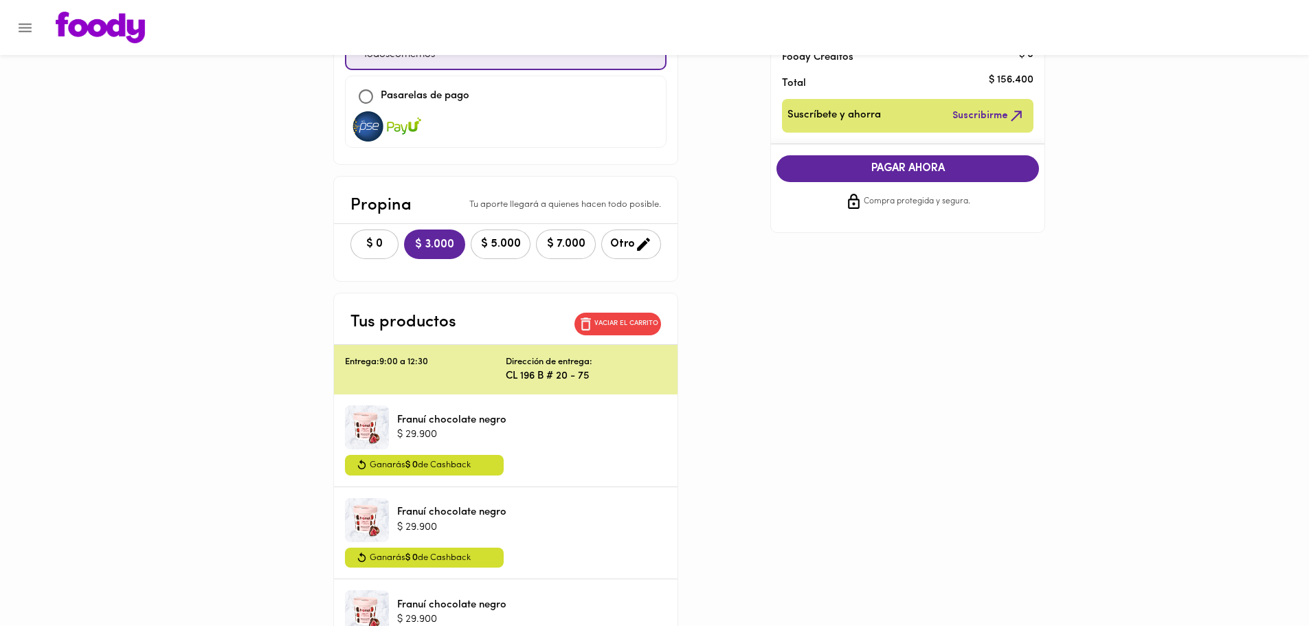
scroll to position [26, 0]
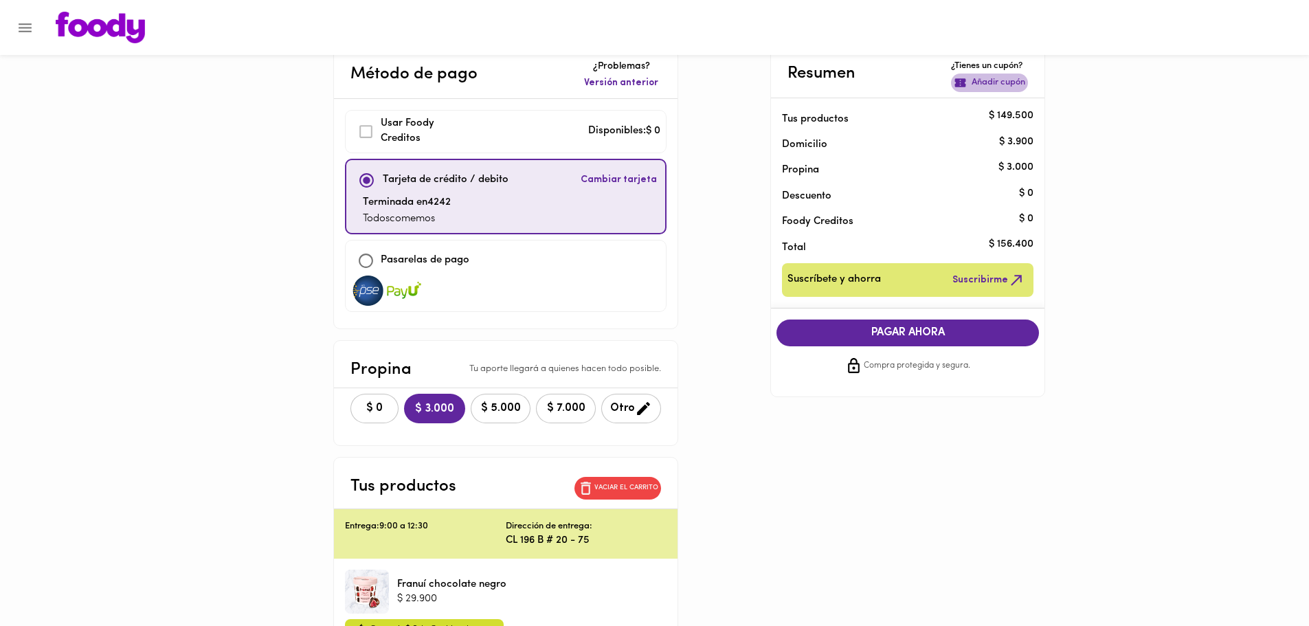
click at [1002, 88] on p "Añadir cupón" at bounding box center [999, 82] width 54 height 13
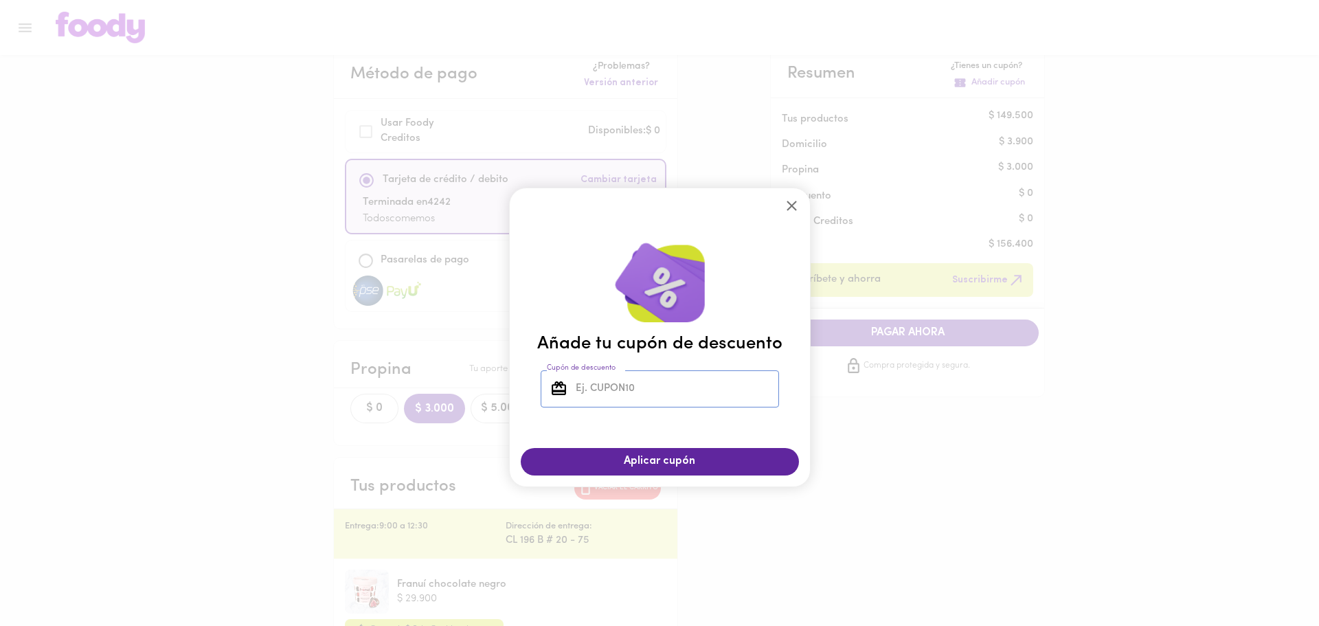
click at [640, 378] on input "Cupón de descuento" at bounding box center [676, 389] width 206 height 38
type input "TODOSCOMEMOS"
click at [593, 465] on span "Aplicar cupón" at bounding box center [660, 461] width 251 height 13
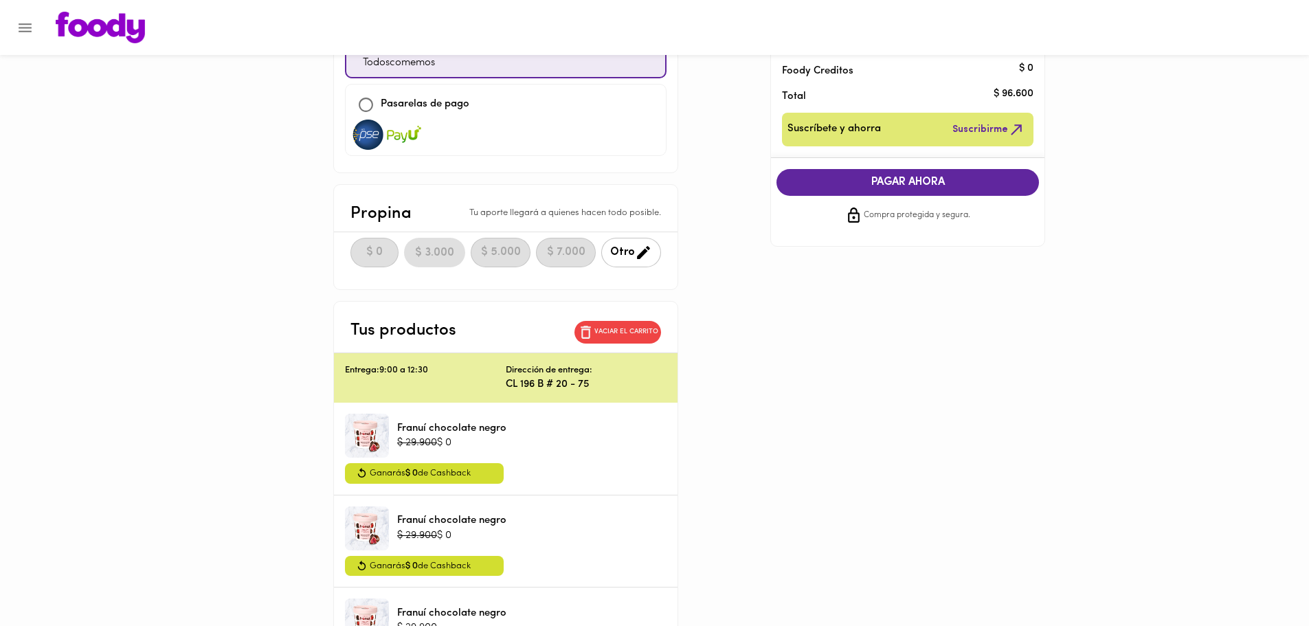
scroll to position [69, 0]
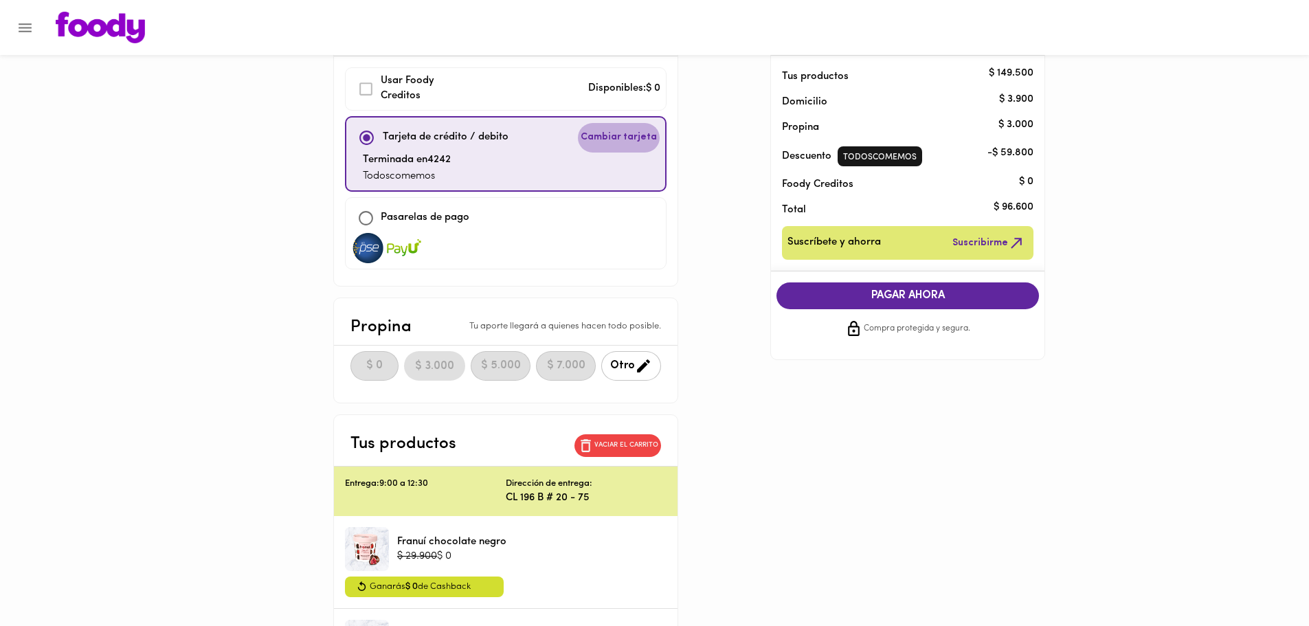
click at [610, 146] on button "Cambiar tarjeta" at bounding box center [619, 138] width 82 height 30
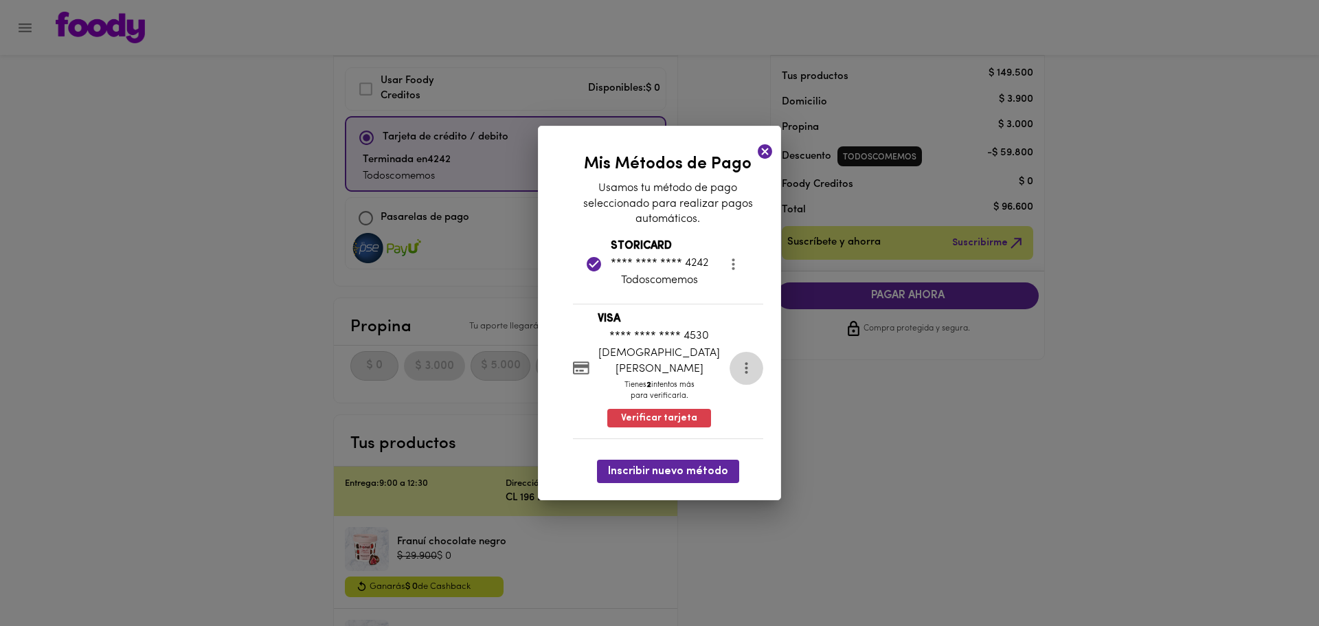
click at [738, 367] on icon "more" at bounding box center [746, 367] width 17 height 17
click at [730, 368] on li "Eliminar" at bounding box center [739, 369] width 58 height 23
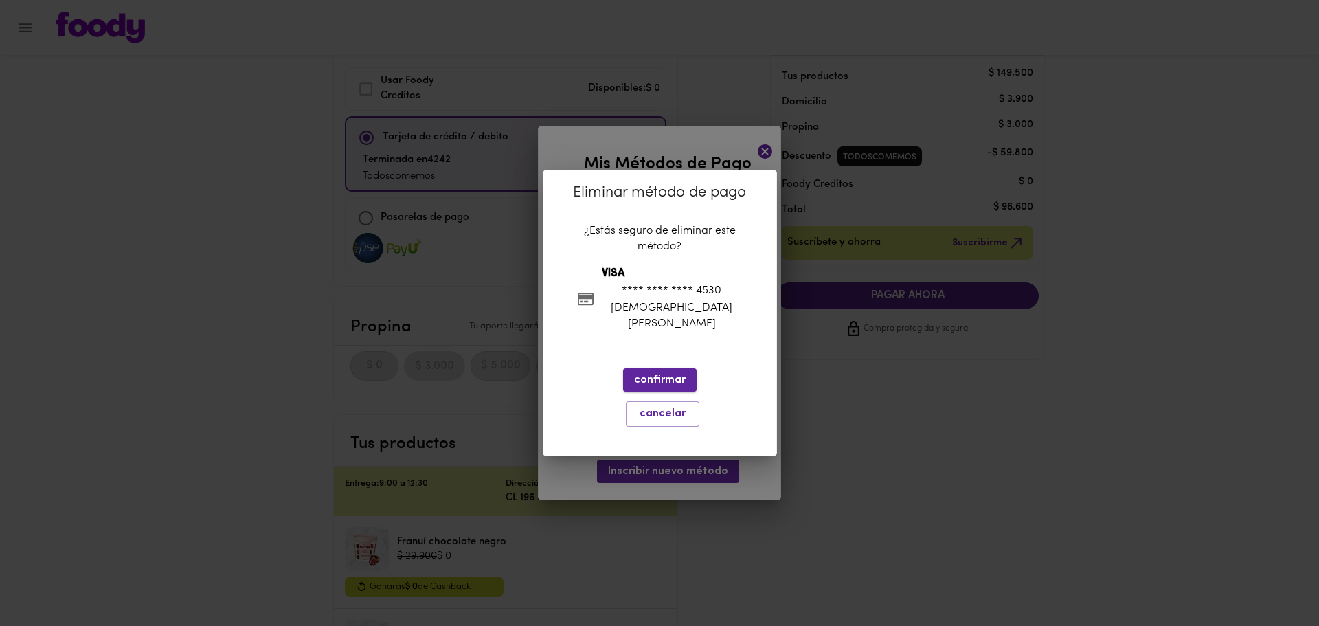
click at [625, 372] on button "confirmar" at bounding box center [660, 379] width 74 height 23
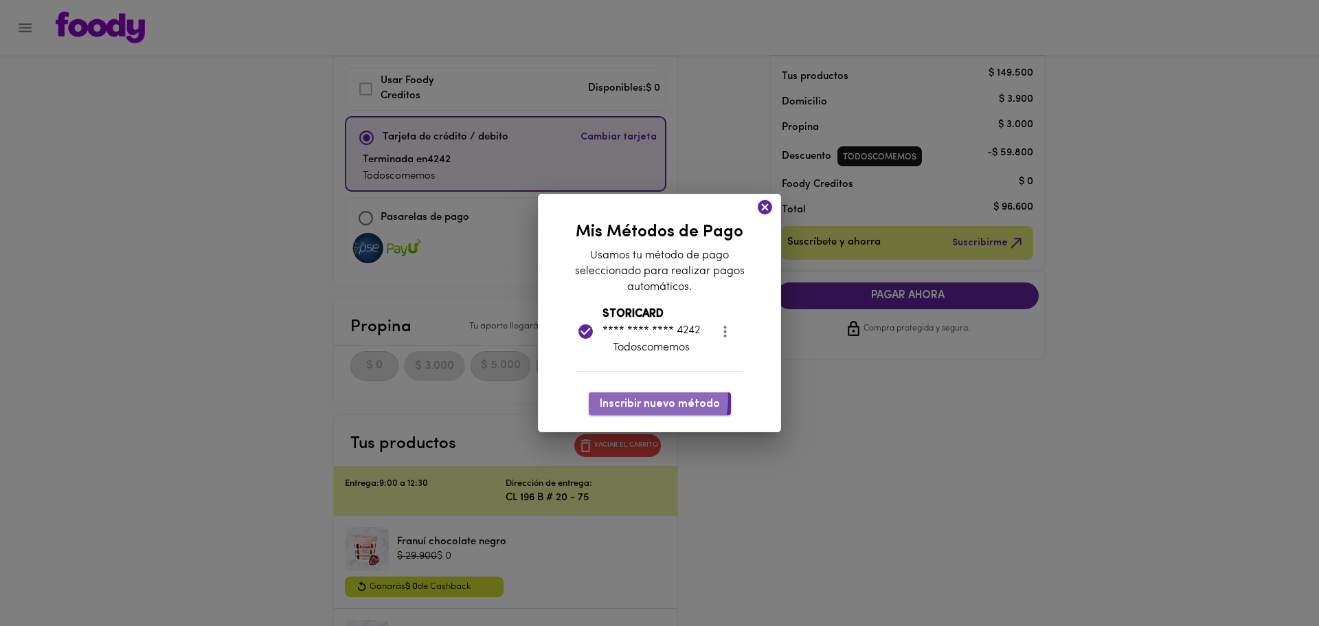
click at [646, 399] on span "Inscribir nuevo método" at bounding box center [660, 404] width 120 height 13
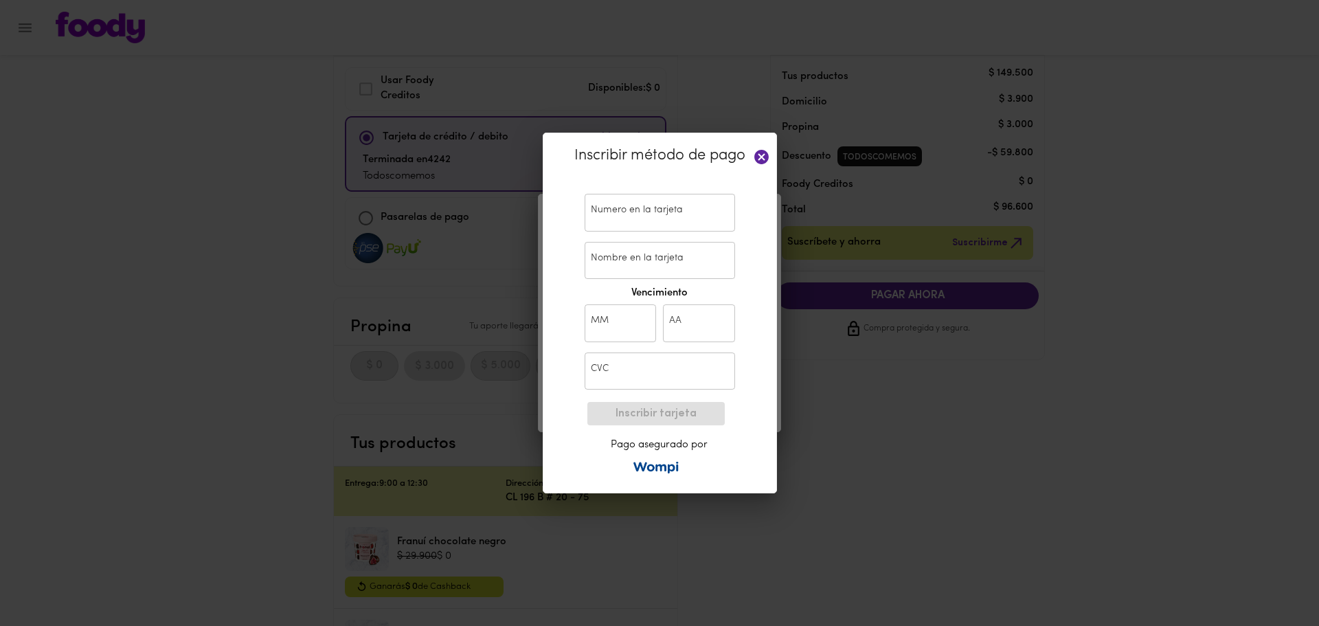
click at [636, 212] on input "text" at bounding box center [660, 213] width 150 height 38
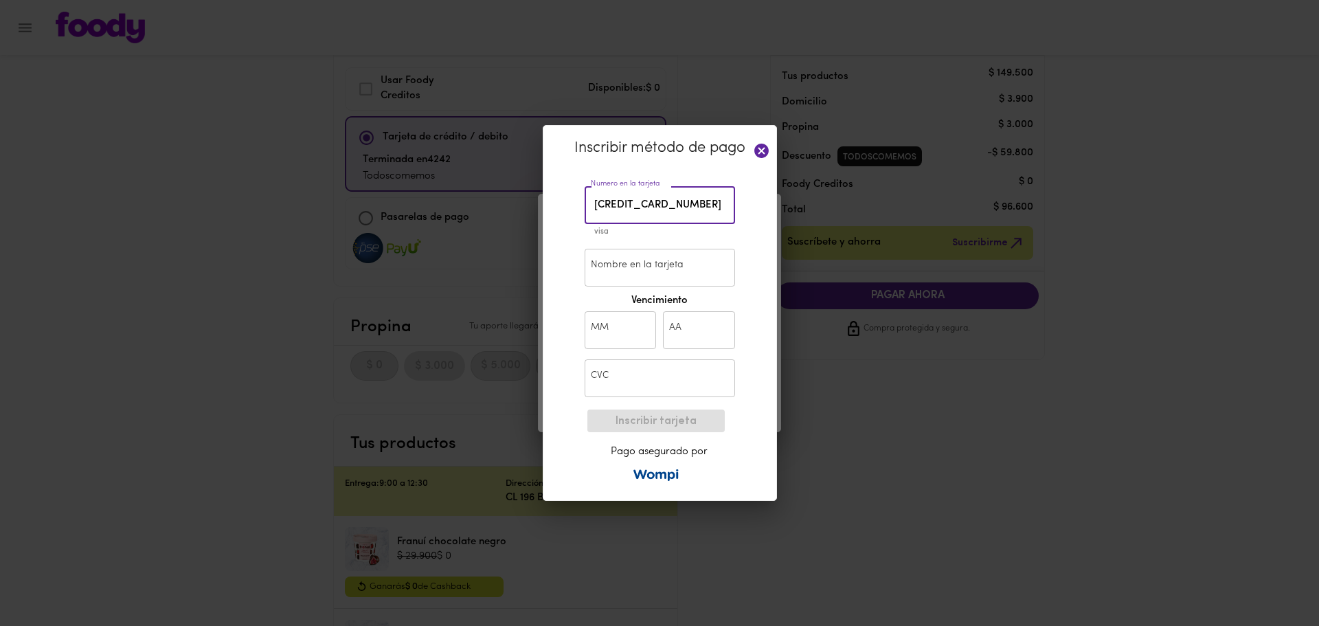
type input "[CREDIT_CARD_NUMBER]"
type input "[DEMOGRAPHIC_DATA][PERSON_NAME]"
type input "12"
type input "27"
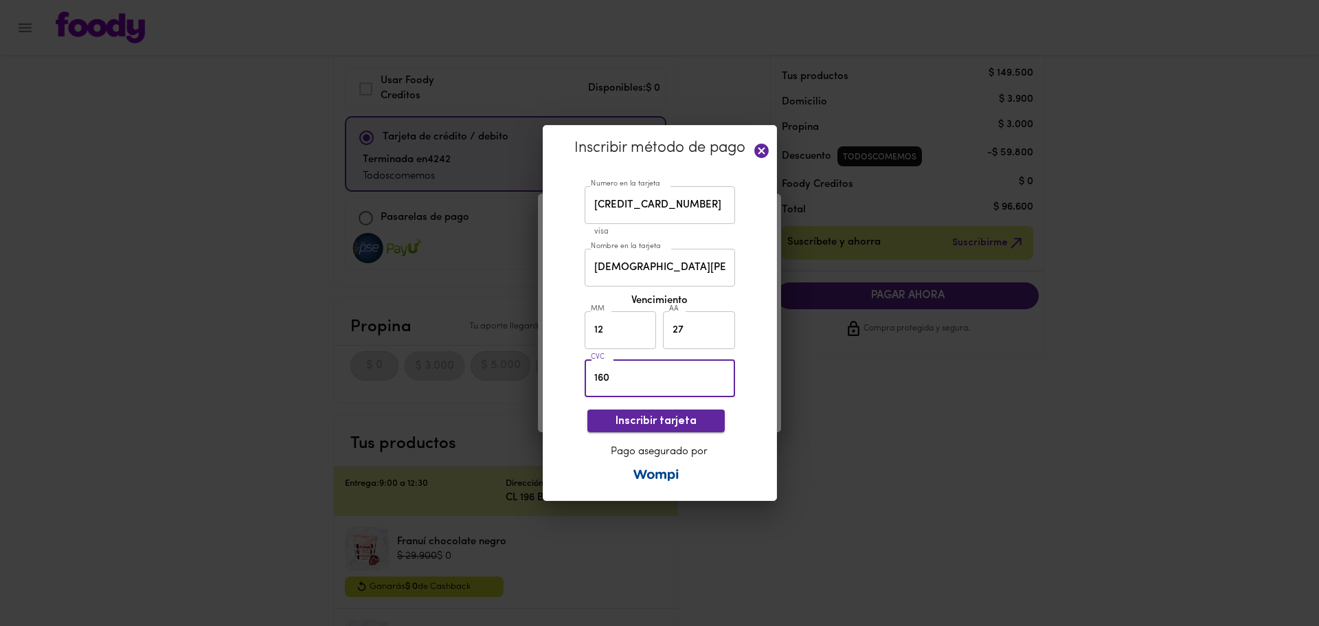
type input "160"
click at [663, 416] on span "Inscribir tarjeta" at bounding box center [656, 421] width 115 height 13
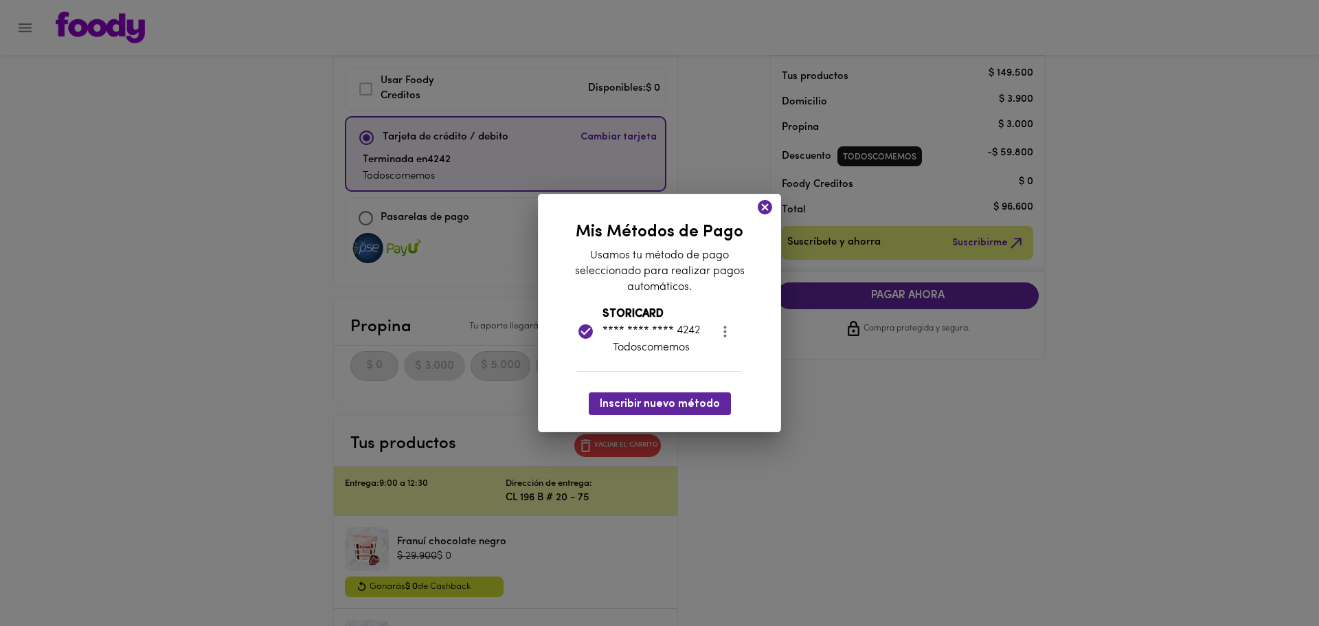
click at [763, 205] on icon at bounding box center [765, 207] width 17 height 17
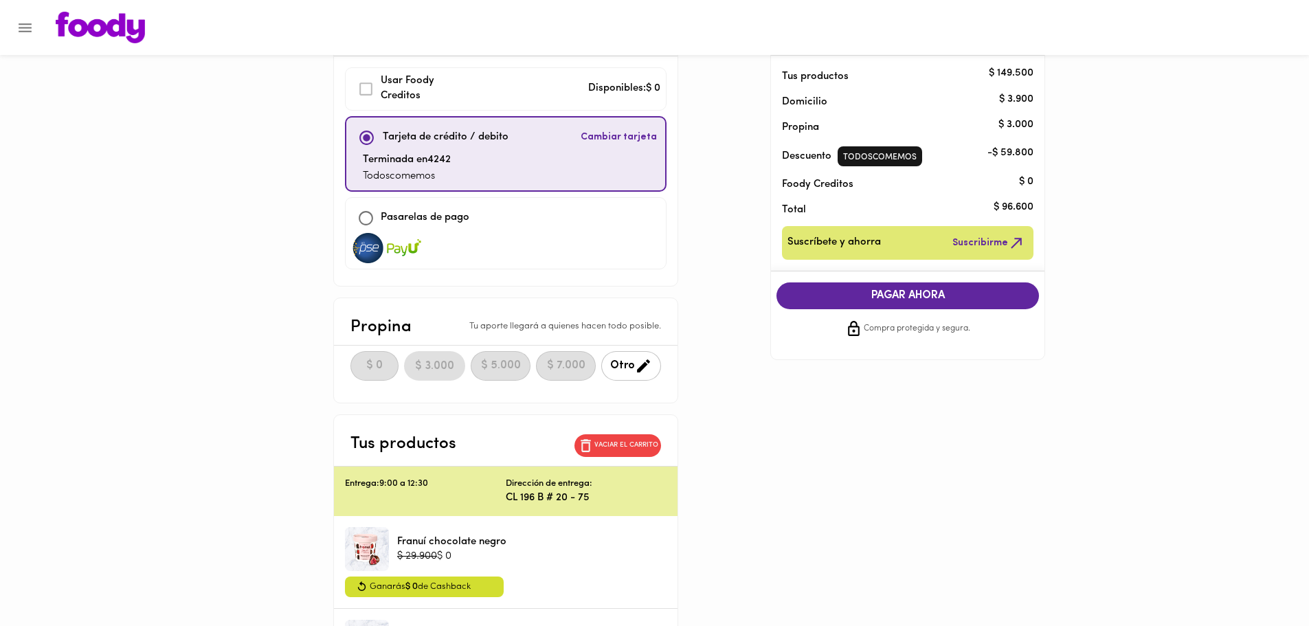
click at [761, 207] on div "Método de pago ¿Problemas? Versión anterior Usar [PERSON_NAME] Creditos Disponi…" at bounding box center [655, 498] width 804 height 996
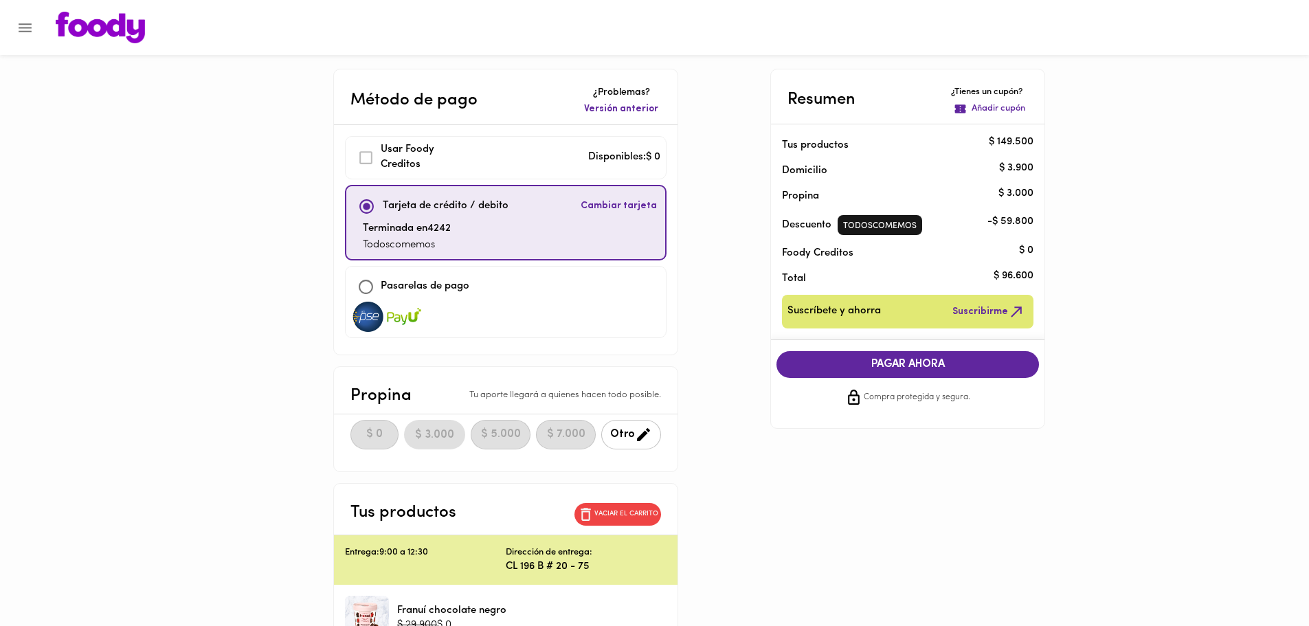
click at [591, 210] on span "Cambiar tarjeta" at bounding box center [619, 206] width 76 height 14
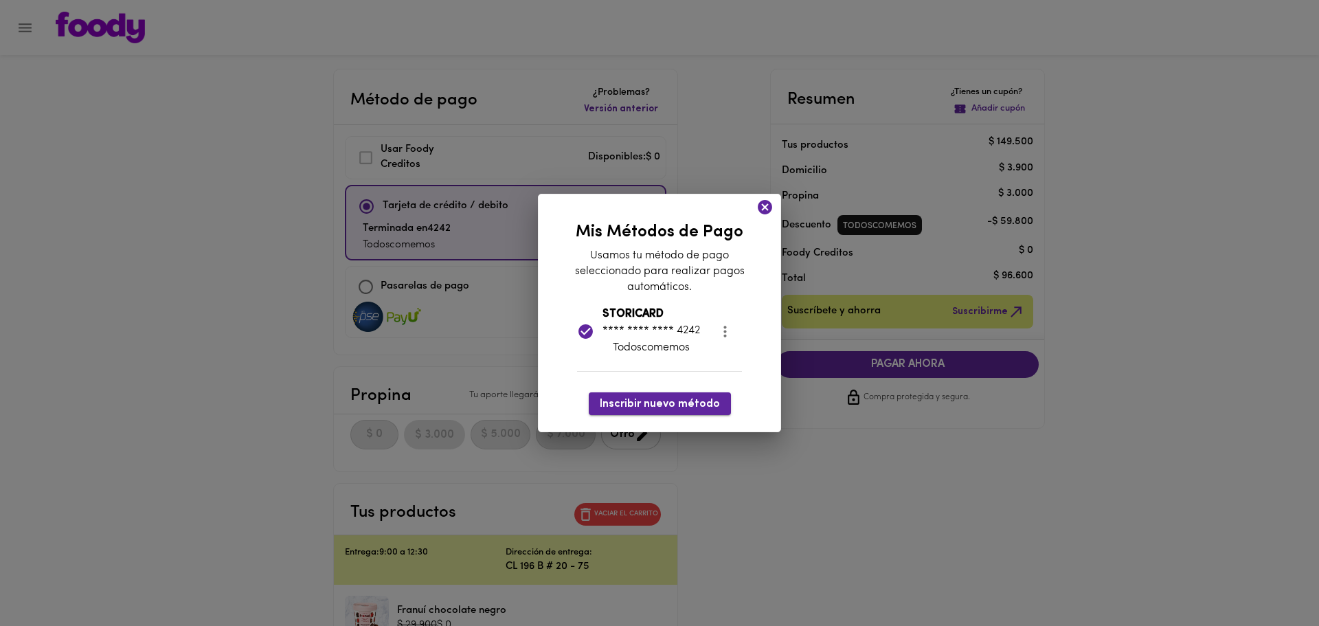
click at [682, 405] on span "Inscribir nuevo método" at bounding box center [660, 404] width 120 height 13
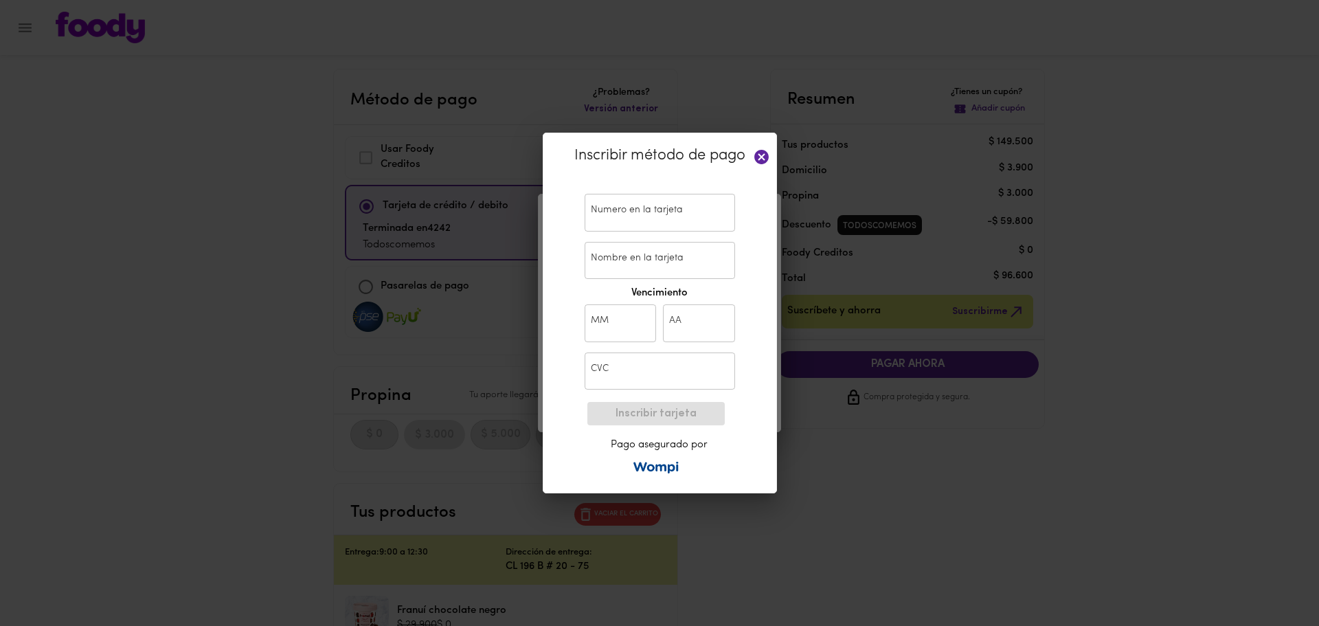
click at [613, 216] on input "text" at bounding box center [660, 213] width 150 height 38
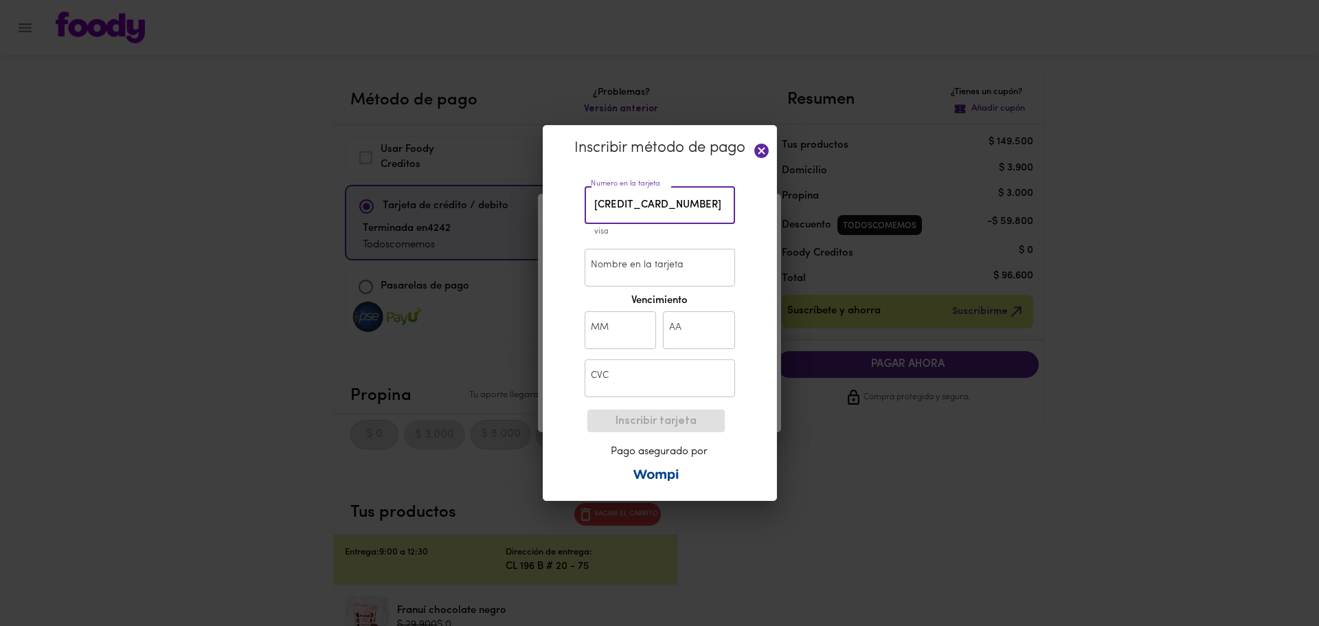
type input "[CREDIT_CARD_NUMBER]"
type input "CHRISTIAN ROJAS"
type input "12"
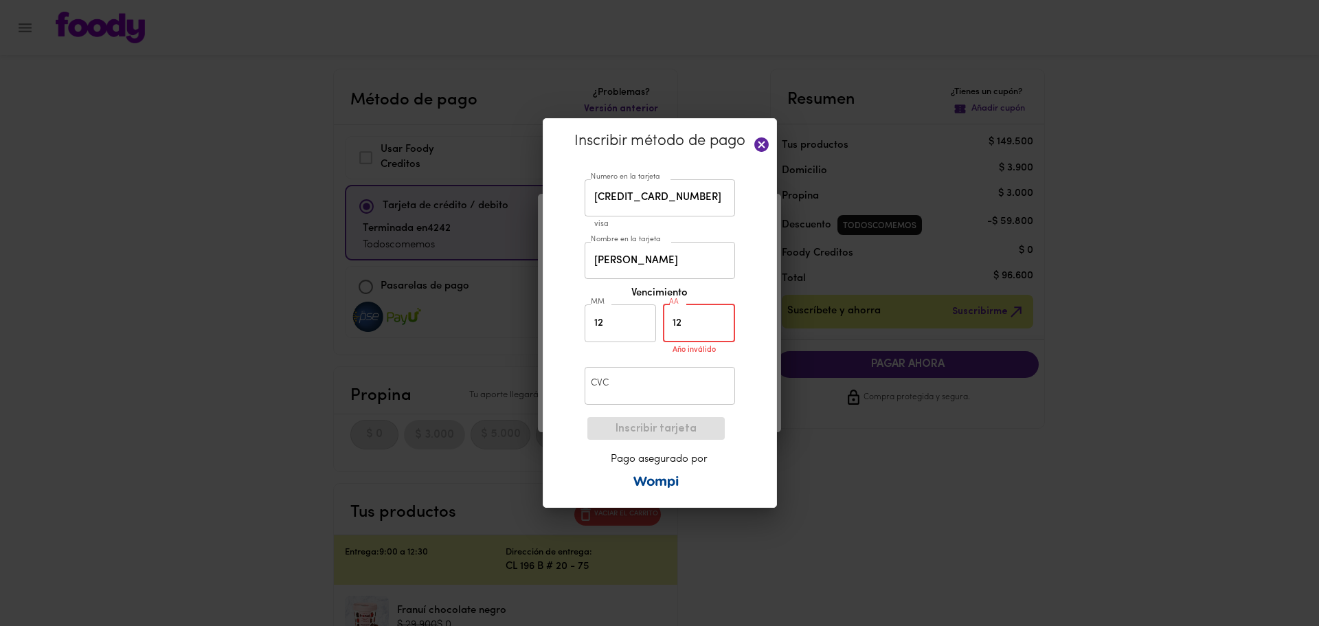
type input "1"
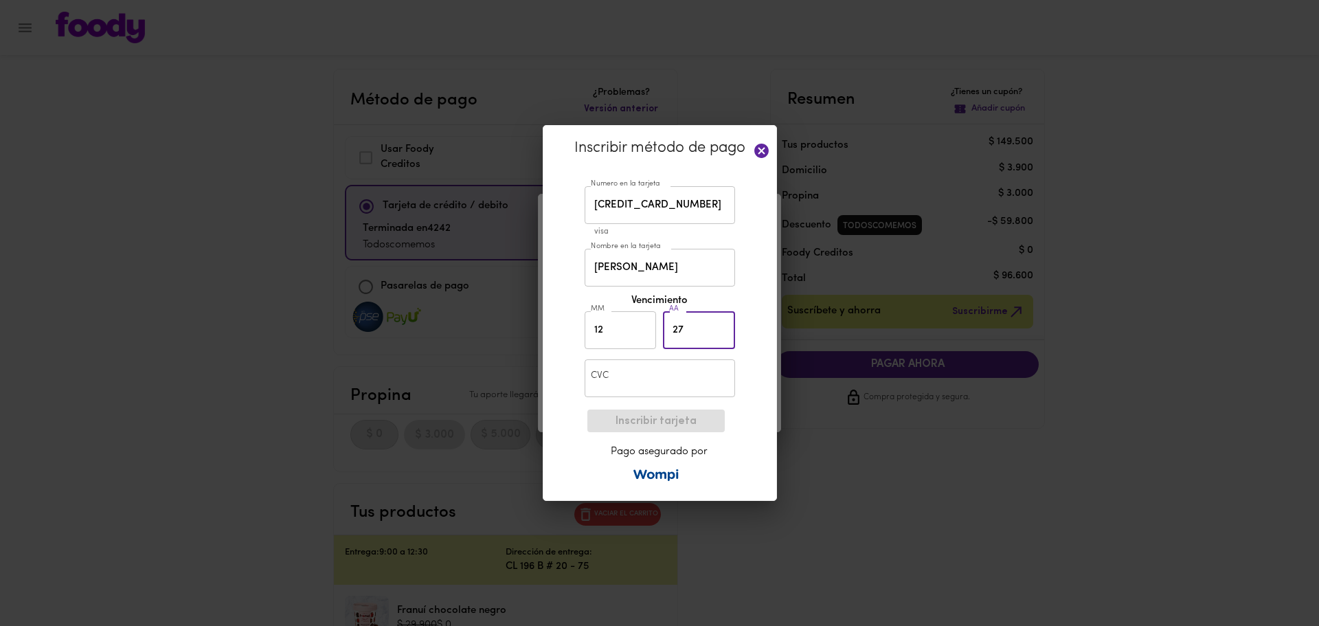
type input "27"
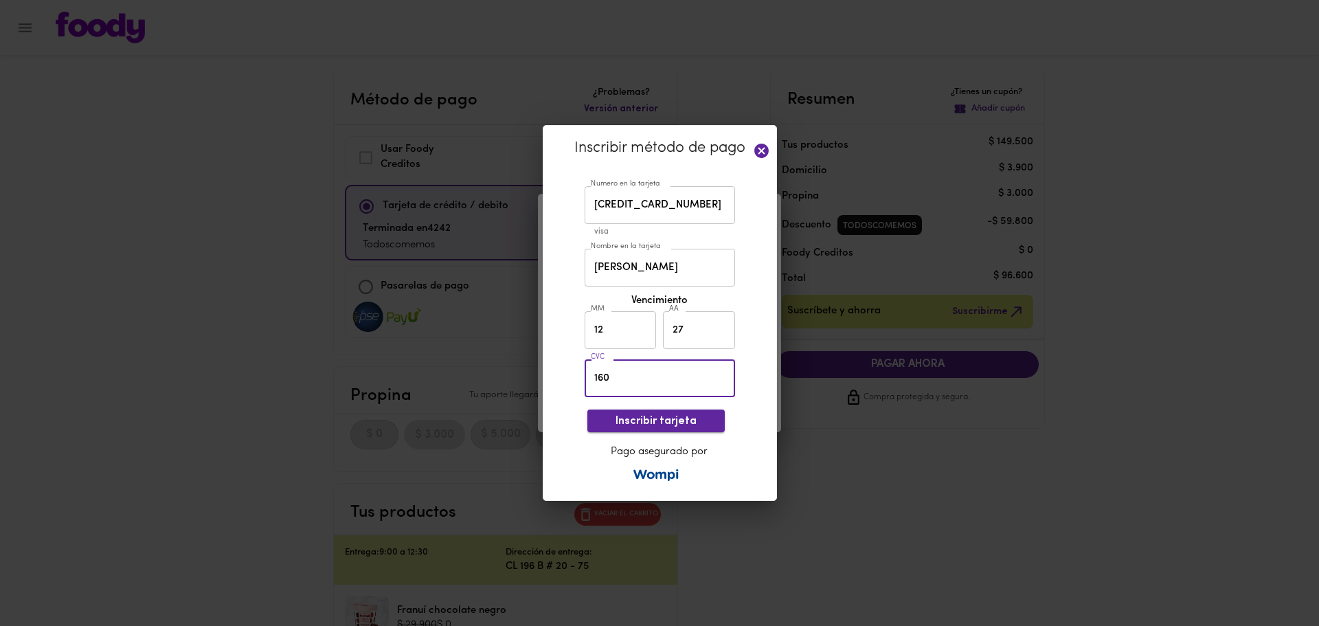
type input "160"
click at [664, 423] on span "Inscribir tarjeta" at bounding box center [656, 421] width 115 height 13
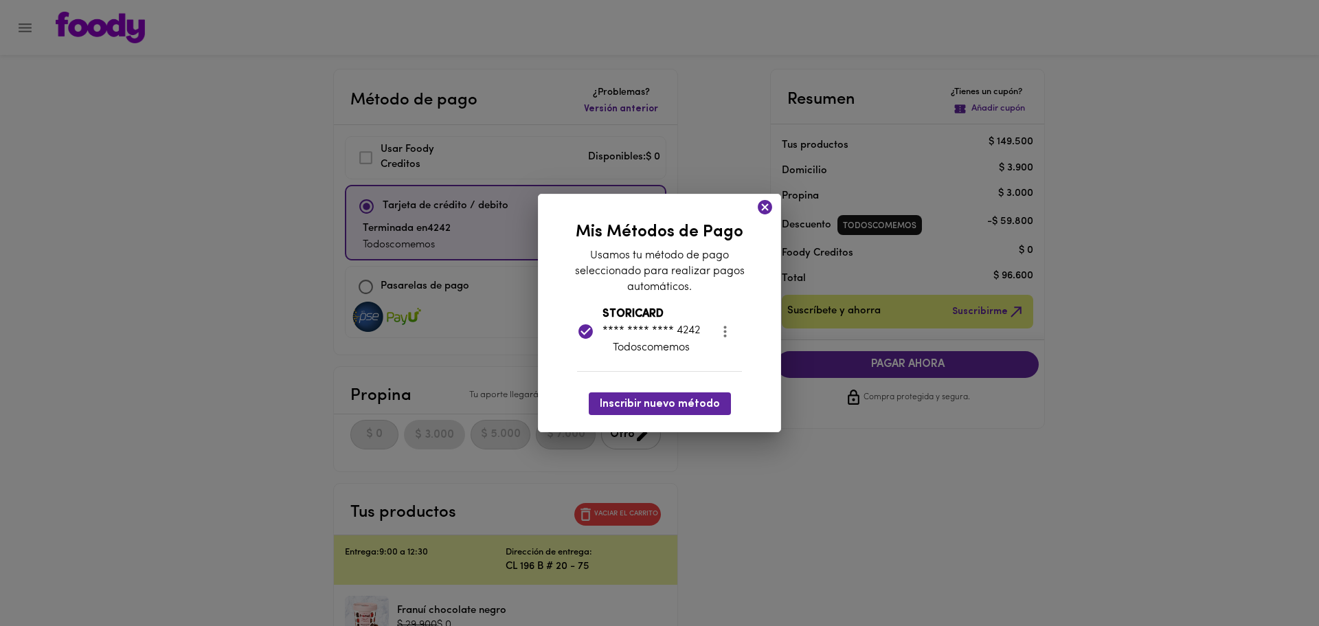
click at [766, 212] on icon at bounding box center [765, 207] width 14 height 14
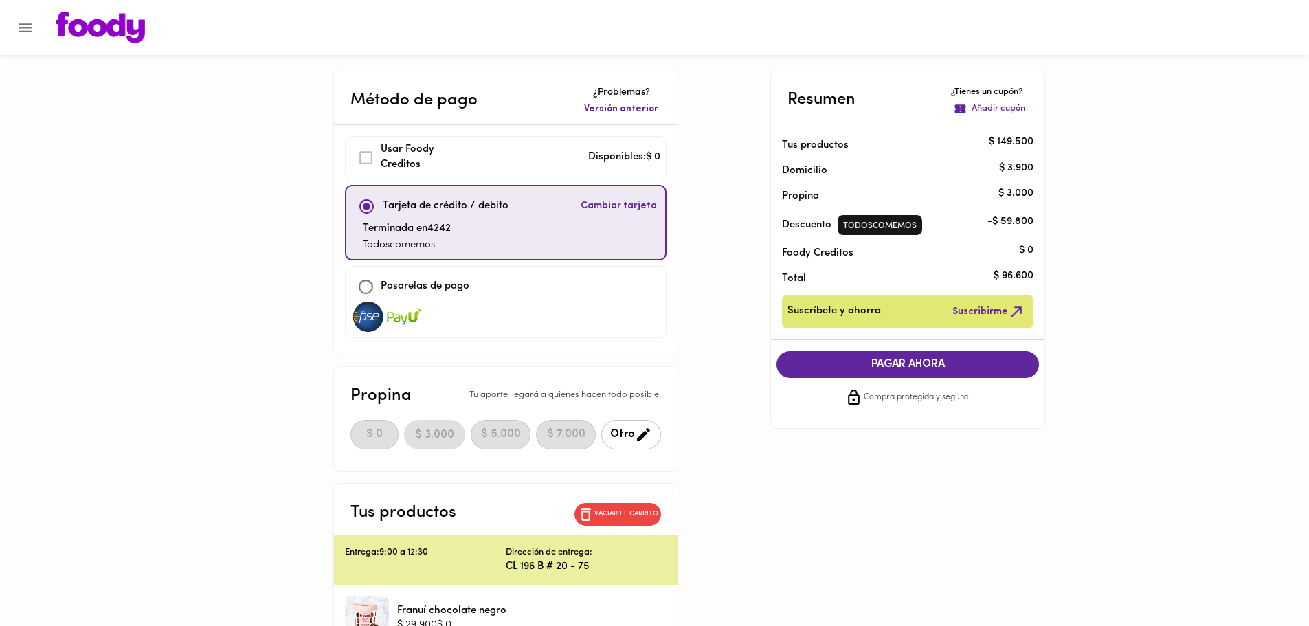
click at [12, 30] on div at bounding box center [7, 313] width 14 height 626
click at [19, 27] on icon "Menu" at bounding box center [24, 27] width 17 height 17
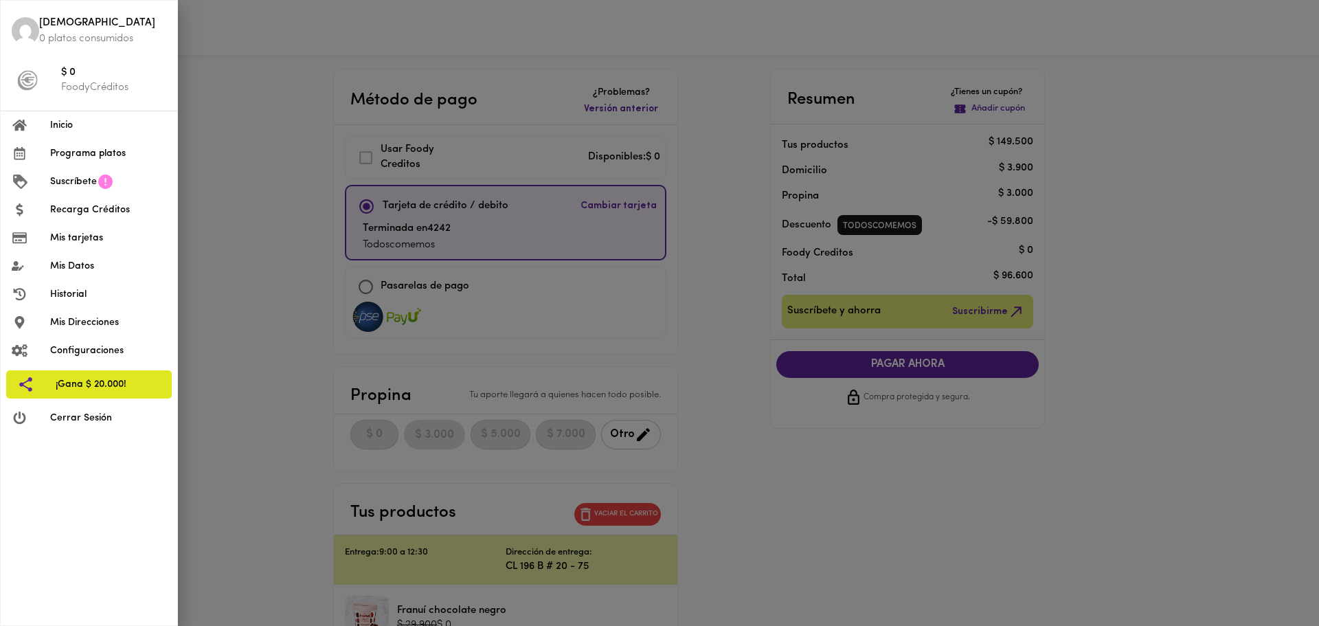
click at [38, 32] on img at bounding box center [25, 30] width 27 height 27
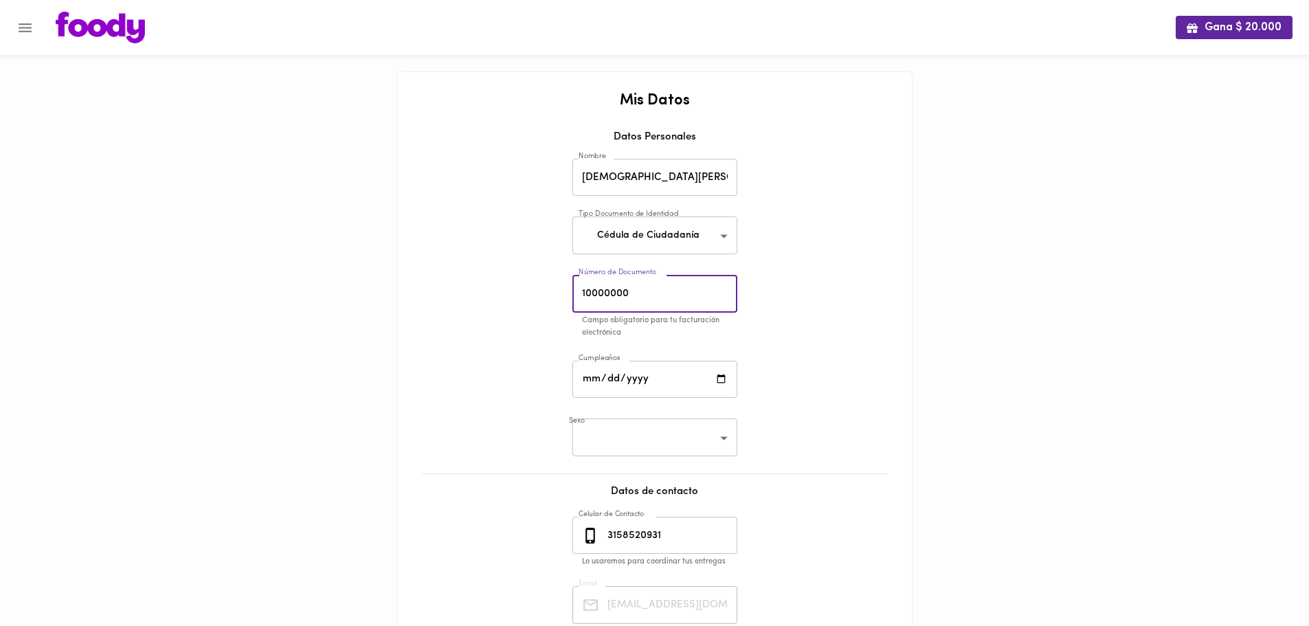
click at [651, 295] on input "10000000" at bounding box center [654, 294] width 165 height 38
type input "1101688755"
click at [664, 381] on input "date" at bounding box center [654, 380] width 165 height 38
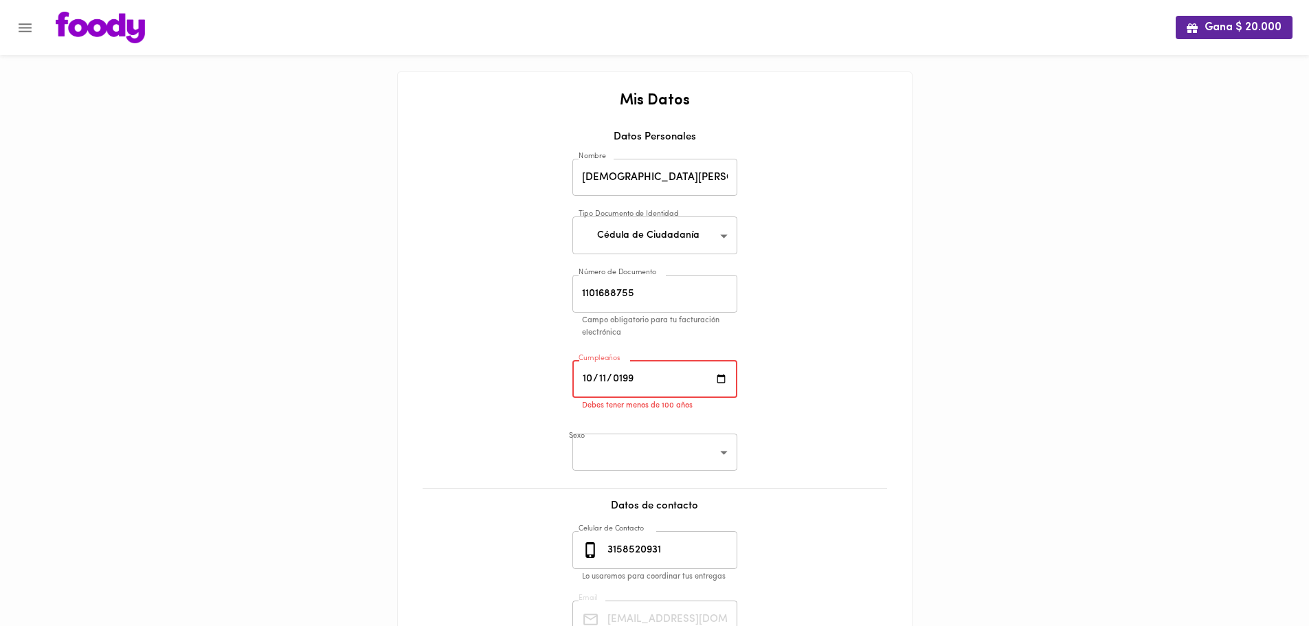
type input "1990-10-11"
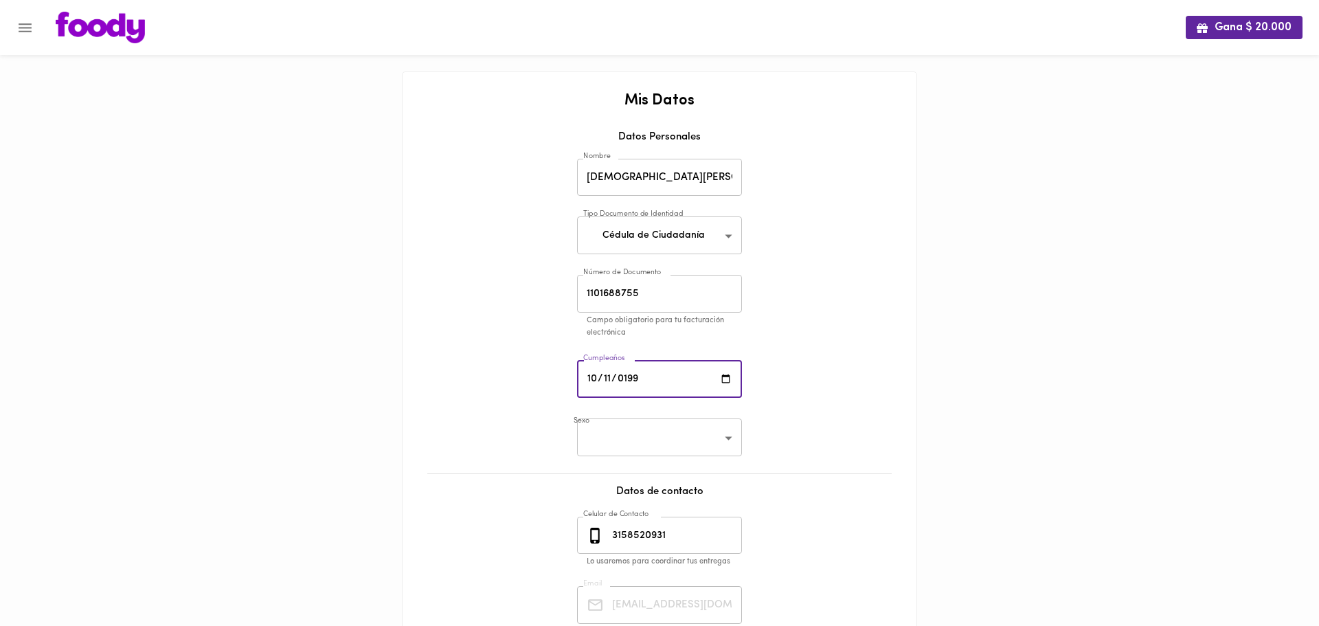
click at [679, 432] on body "0cAFcWeA6t_uMyv3fem1VbDTGS-hLXnvUAG81tn4iNZb23uwnd9FoZcKgsydc8H1wvN1cKh-YAeXO0j…" at bounding box center [659, 390] width 1319 height 781
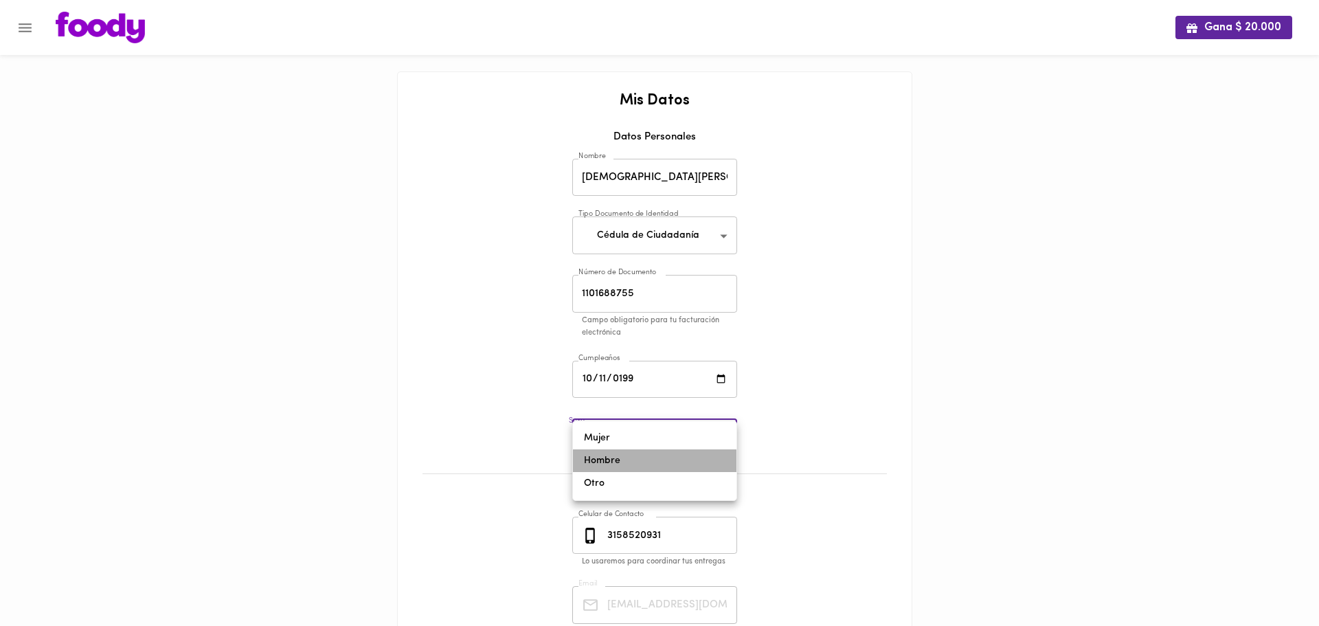
click at [641, 463] on li "Hombre" at bounding box center [655, 460] width 164 height 23
type input "male"
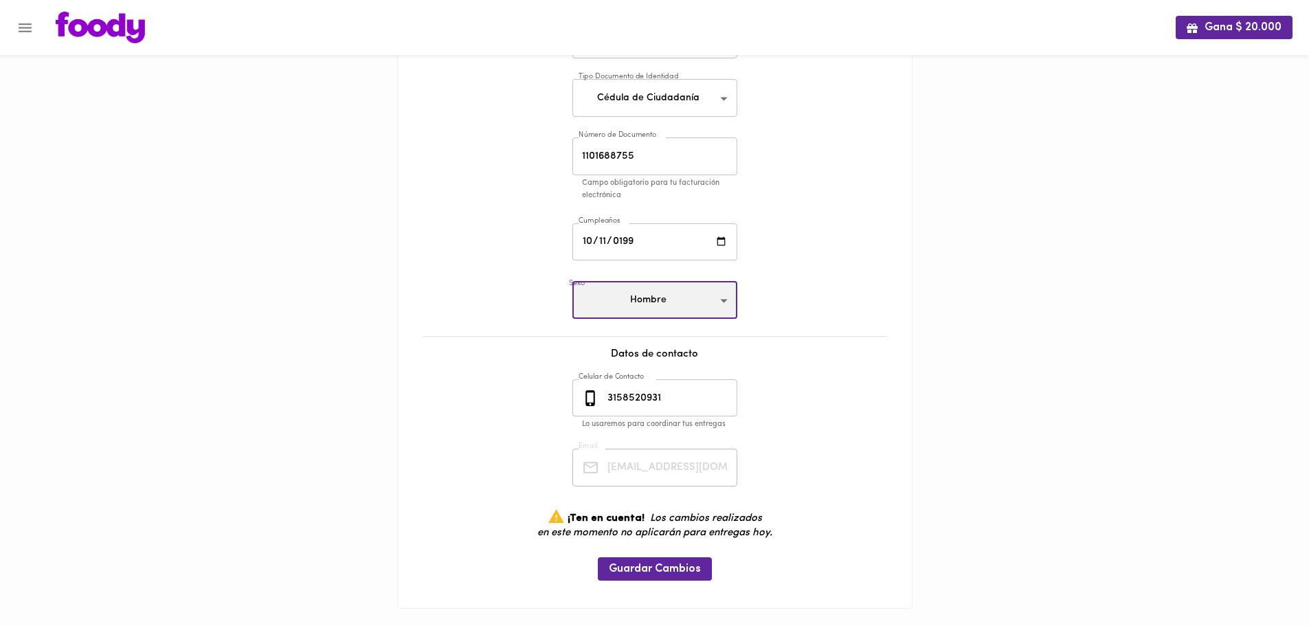
scroll to position [153, 0]
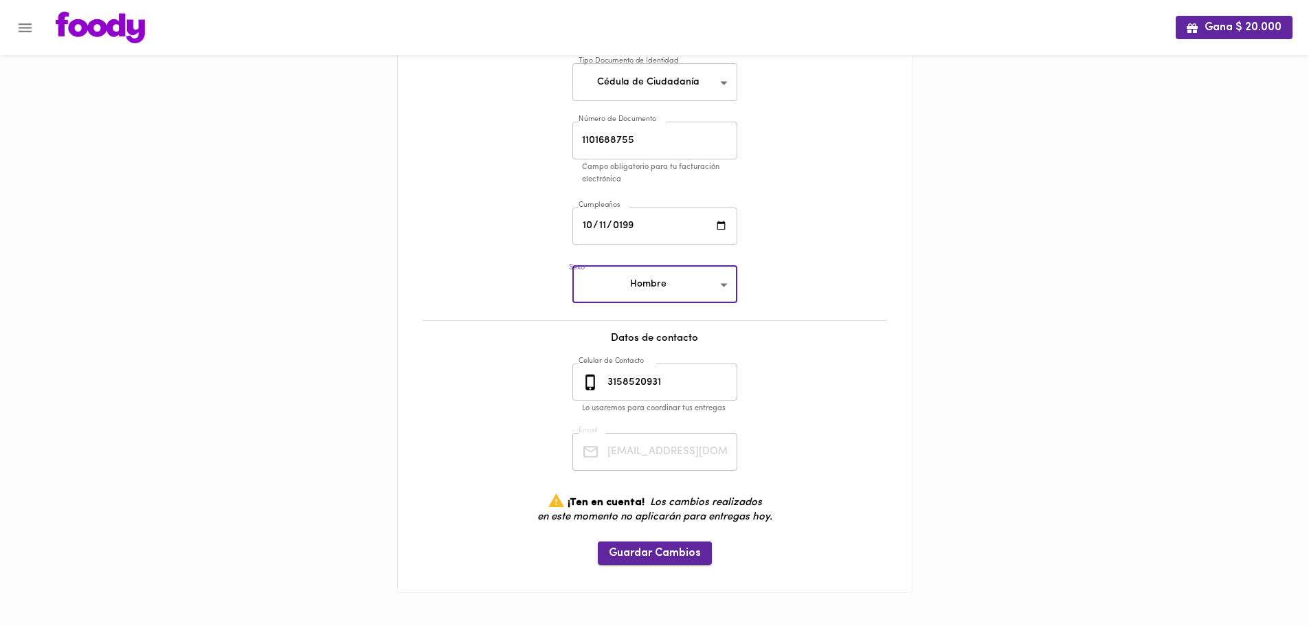
click at [669, 555] on span "Guardar Cambios" at bounding box center [655, 553] width 92 height 13
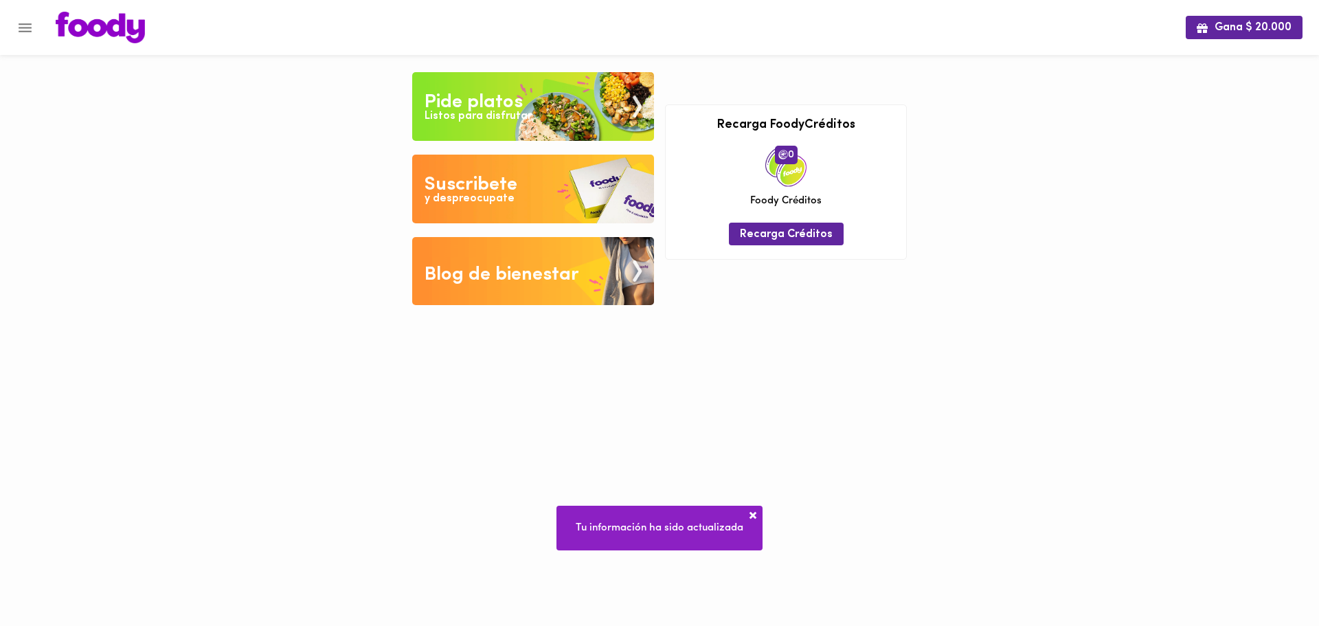
click at [473, 96] on div "Pide platos" at bounding box center [474, 102] width 98 height 27
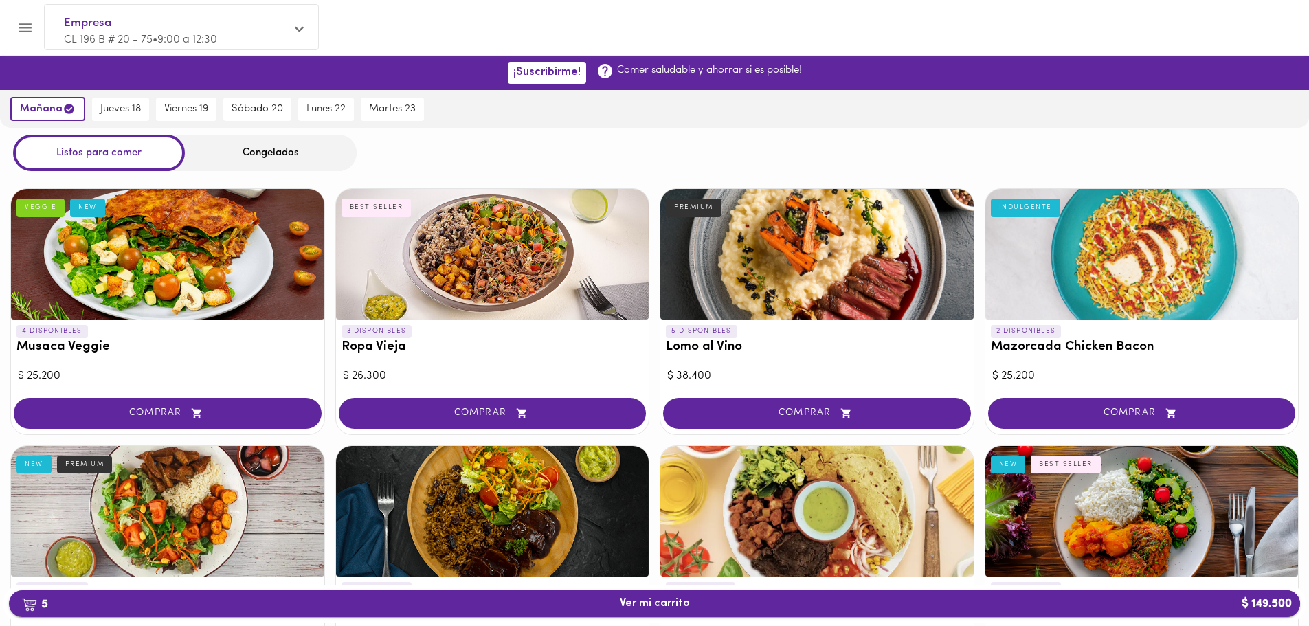
click at [848, 597] on span "5 Ver mi carrito $ 149.500" at bounding box center [654, 603] width 1269 height 13
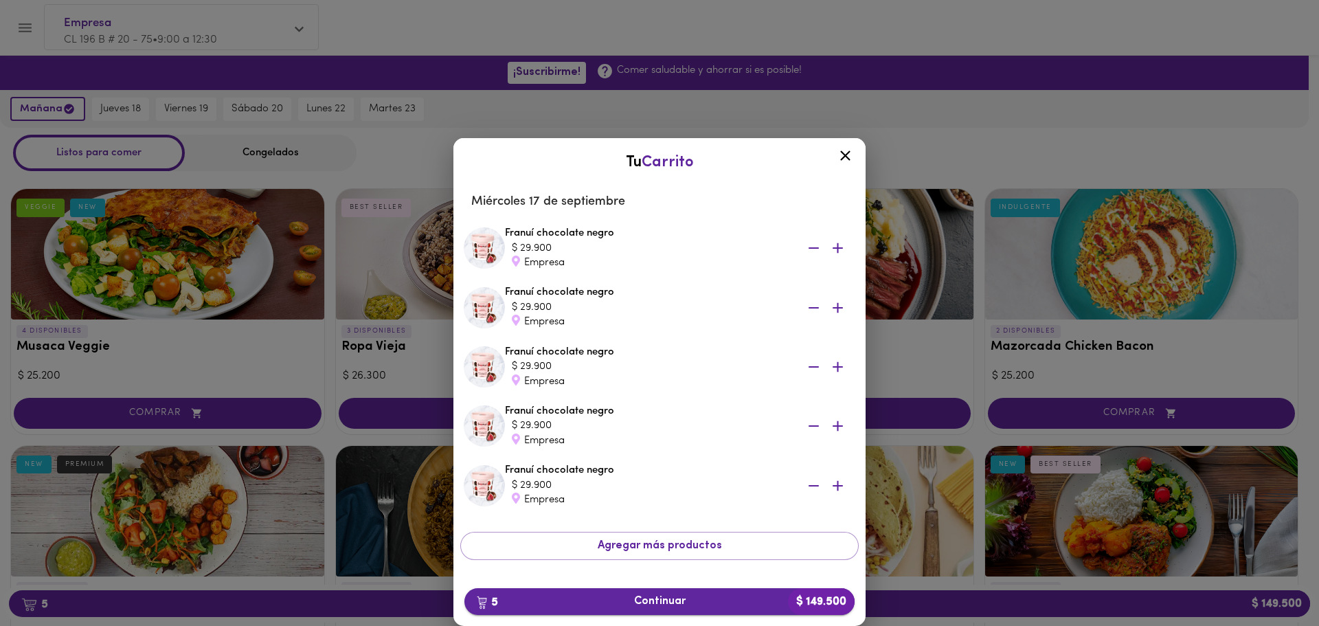
click at [710, 596] on span "5 Continuar $ 149.500" at bounding box center [660, 601] width 368 height 13
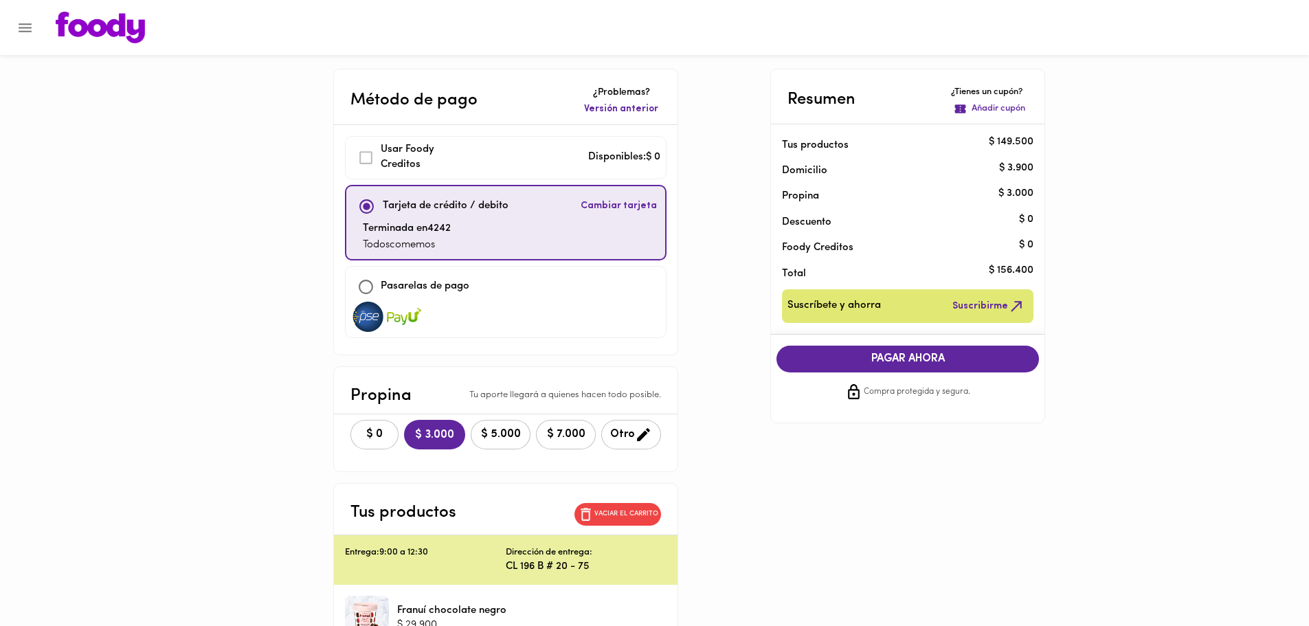
click at [634, 205] on span "Cambiar tarjeta" at bounding box center [619, 206] width 76 height 14
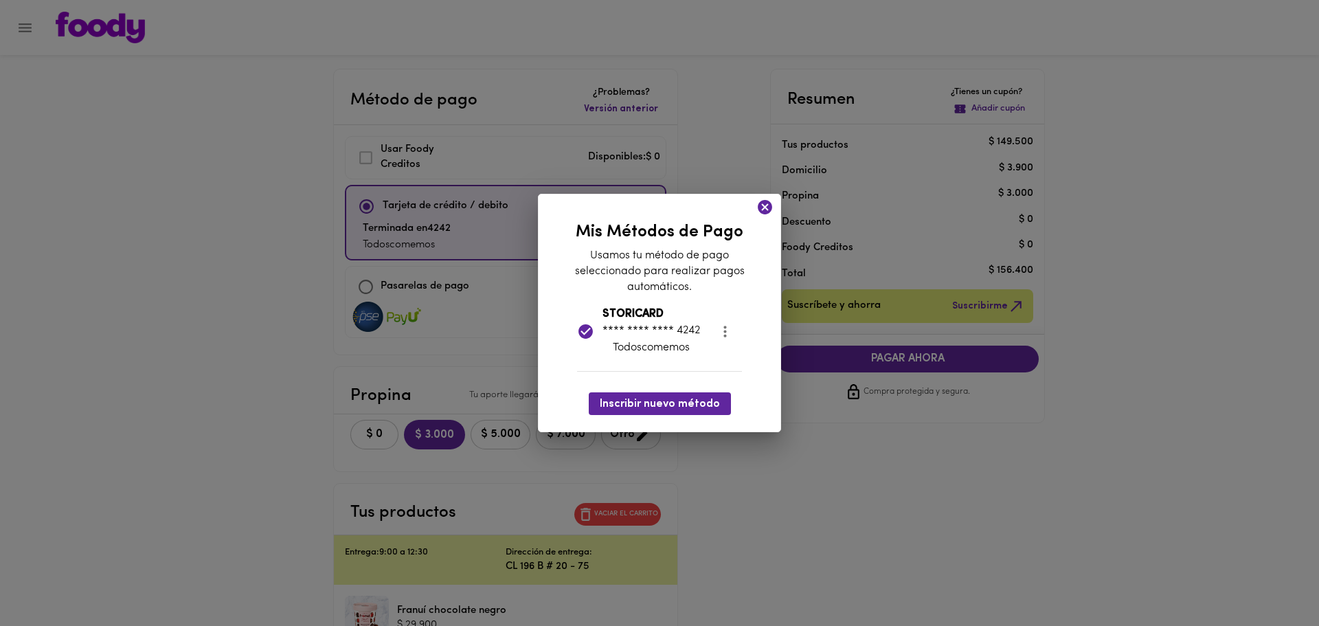
click at [767, 205] on icon at bounding box center [765, 207] width 17 height 17
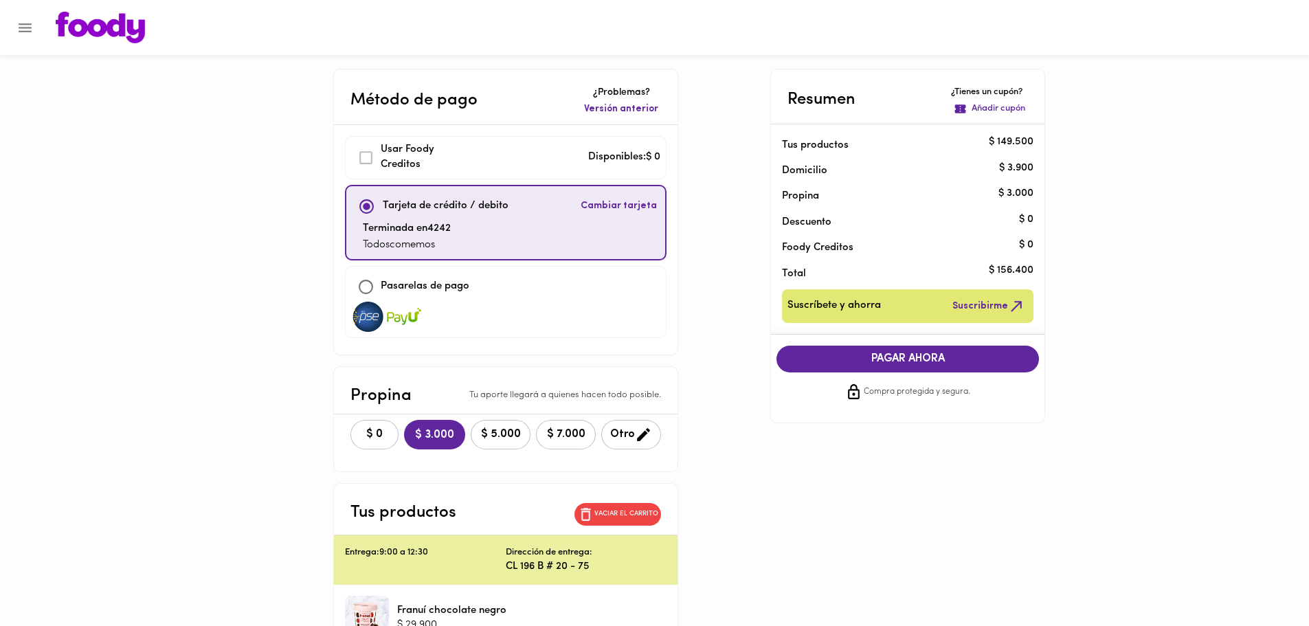
click at [739, 219] on div "Método de pago ¿Problemas? Versión anterior Usar [PERSON_NAME] Creditos Disponi…" at bounding box center [655, 567] width 804 height 996
click at [358, 289] on input "checkbox" at bounding box center [366, 287] width 30 height 30
checkbox input "true"
checkbox input "false"
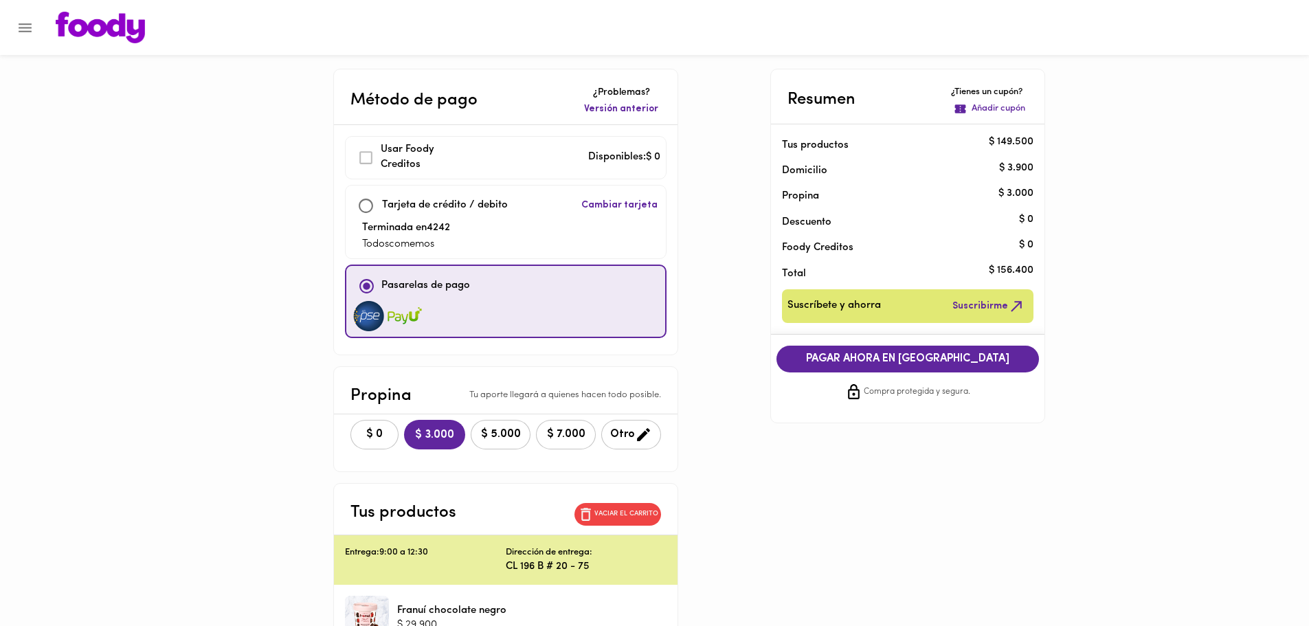
click at [985, 108] on p "Añadir cupón" at bounding box center [999, 108] width 54 height 13
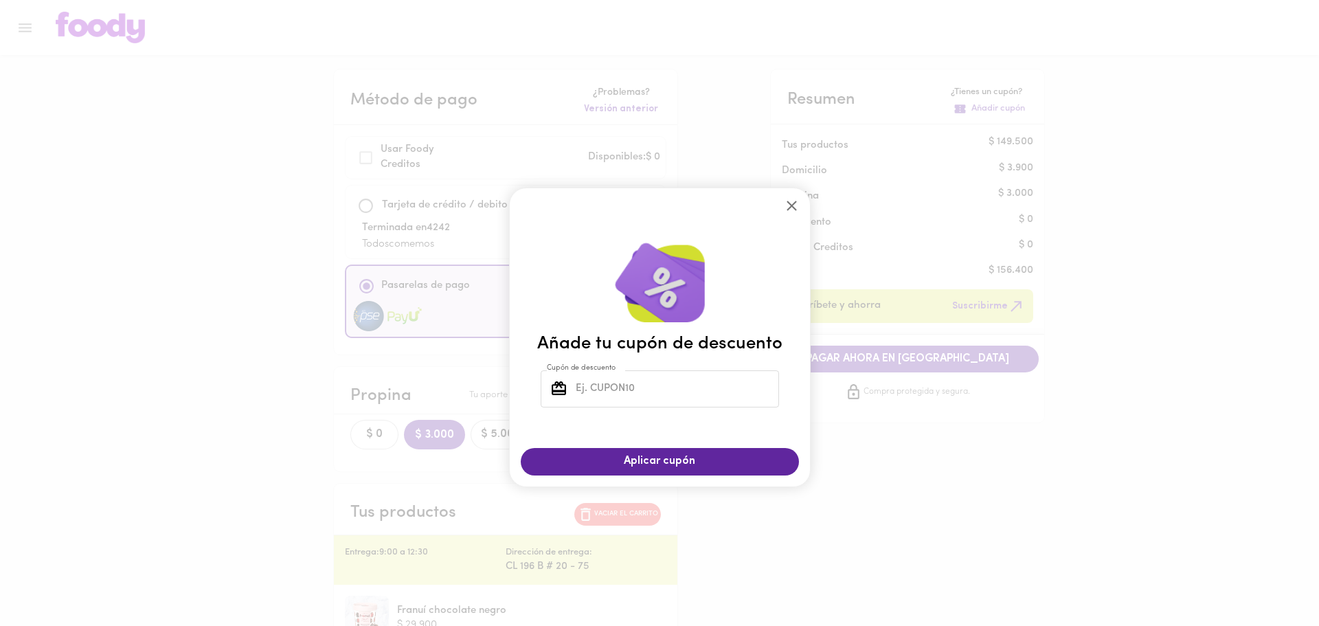
click at [684, 383] on input "Cupón de descuento" at bounding box center [676, 389] width 206 height 38
type input "TODOSCOMEMOS"
click at [675, 455] on span "Aplicar cupón" at bounding box center [660, 461] width 251 height 13
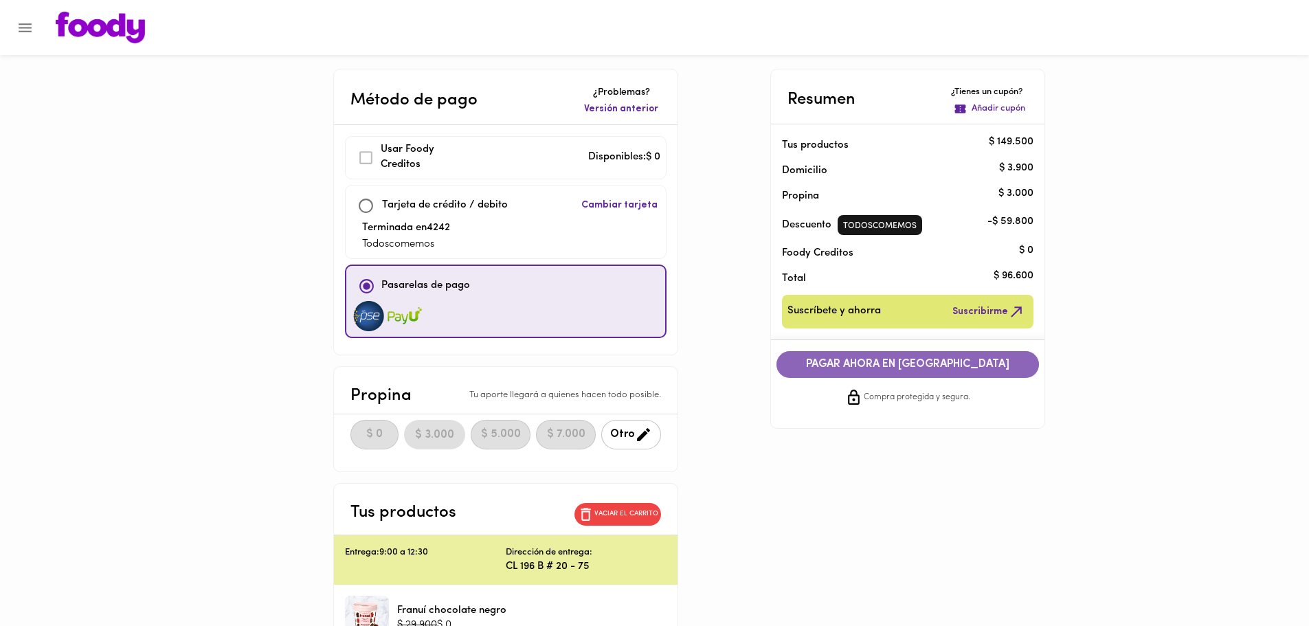
click at [919, 368] on span "PAGAR AHORA EN PASARELA" at bounding box center [907, 364] width 235 height 13
